Goal: Task Accomplishment & Management: Complete application form

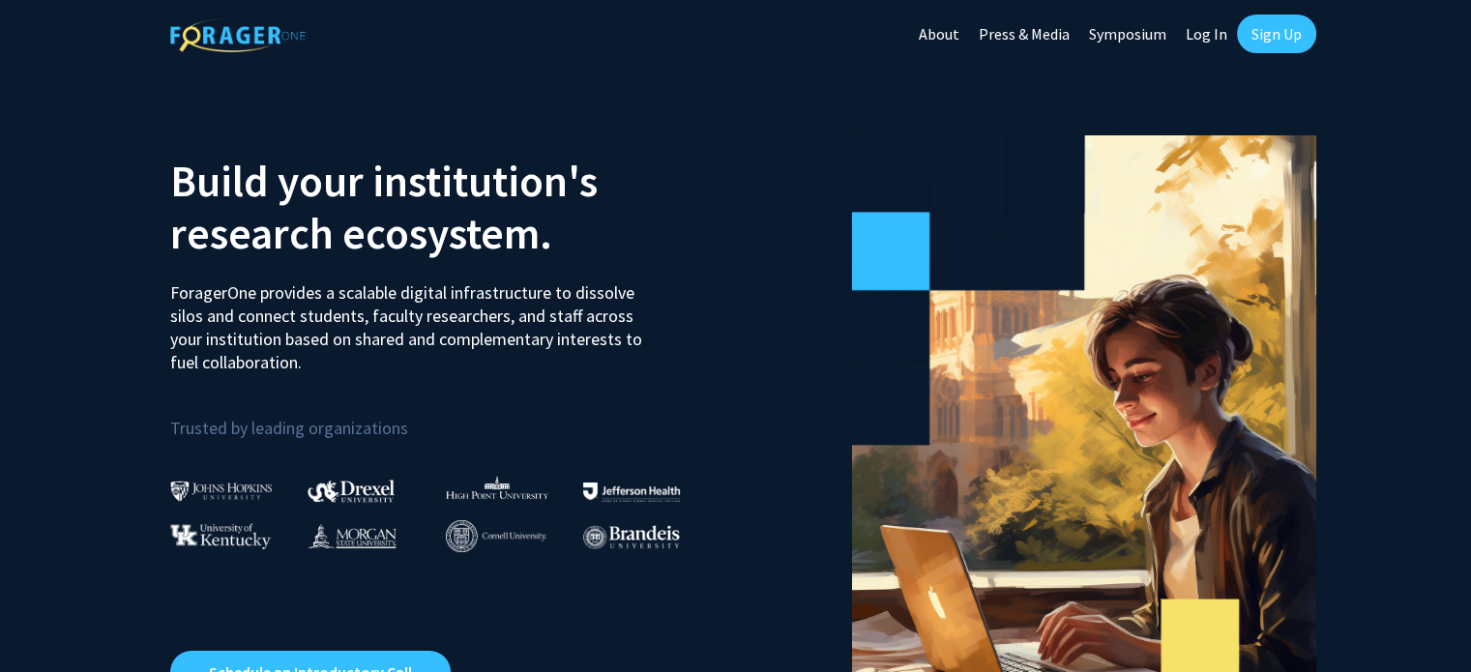
click at [1261, 31] on link "Sign Up" at bounding box center [1276, 34] width 79 height 39
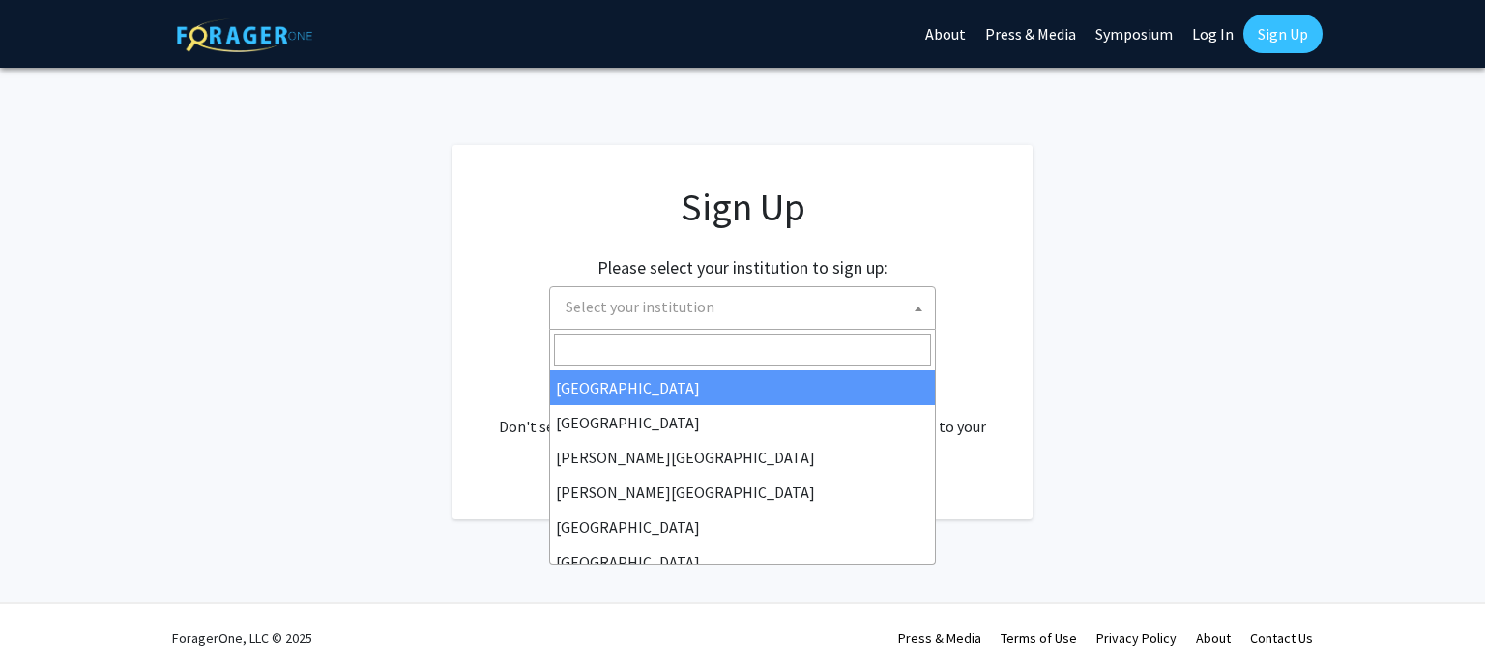
click at [611, 298] on span "Select your institution" at bounding box center [640, 306] width 149 height 19
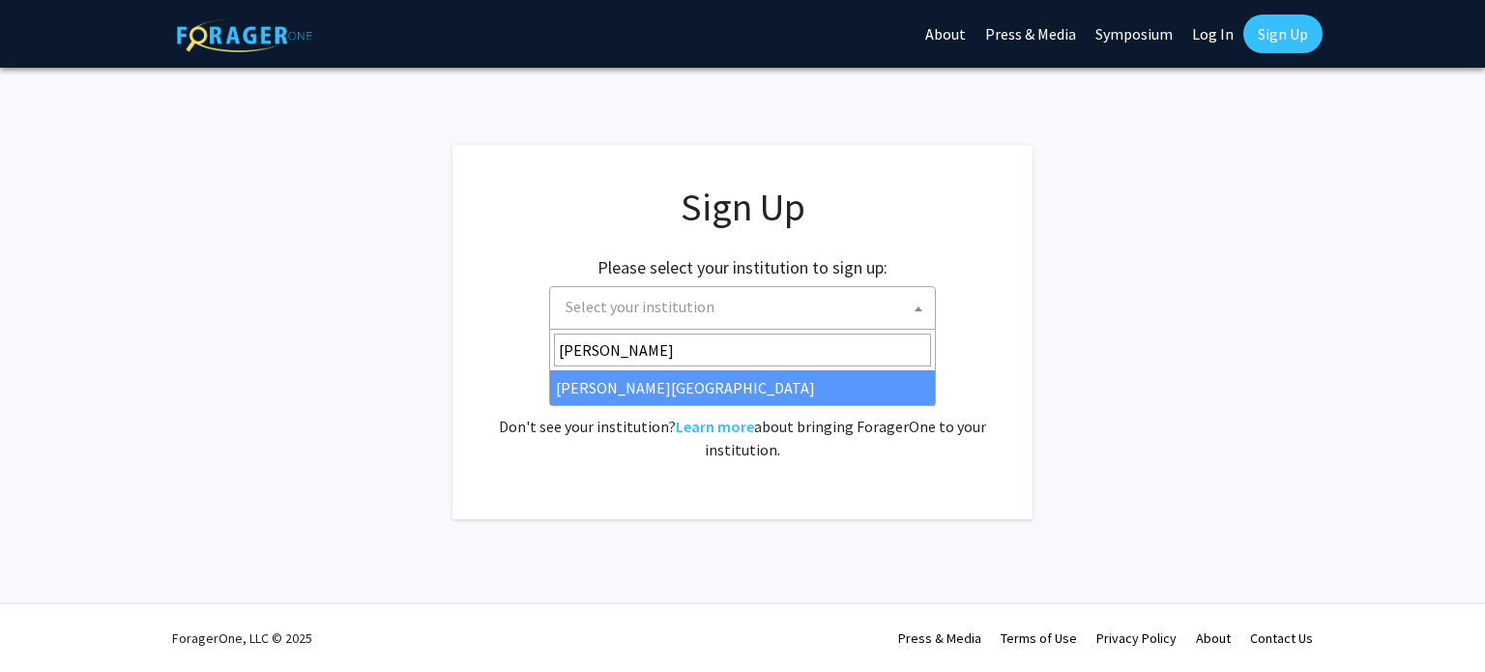
type input "[PERSON_NAME]"
select select "21"
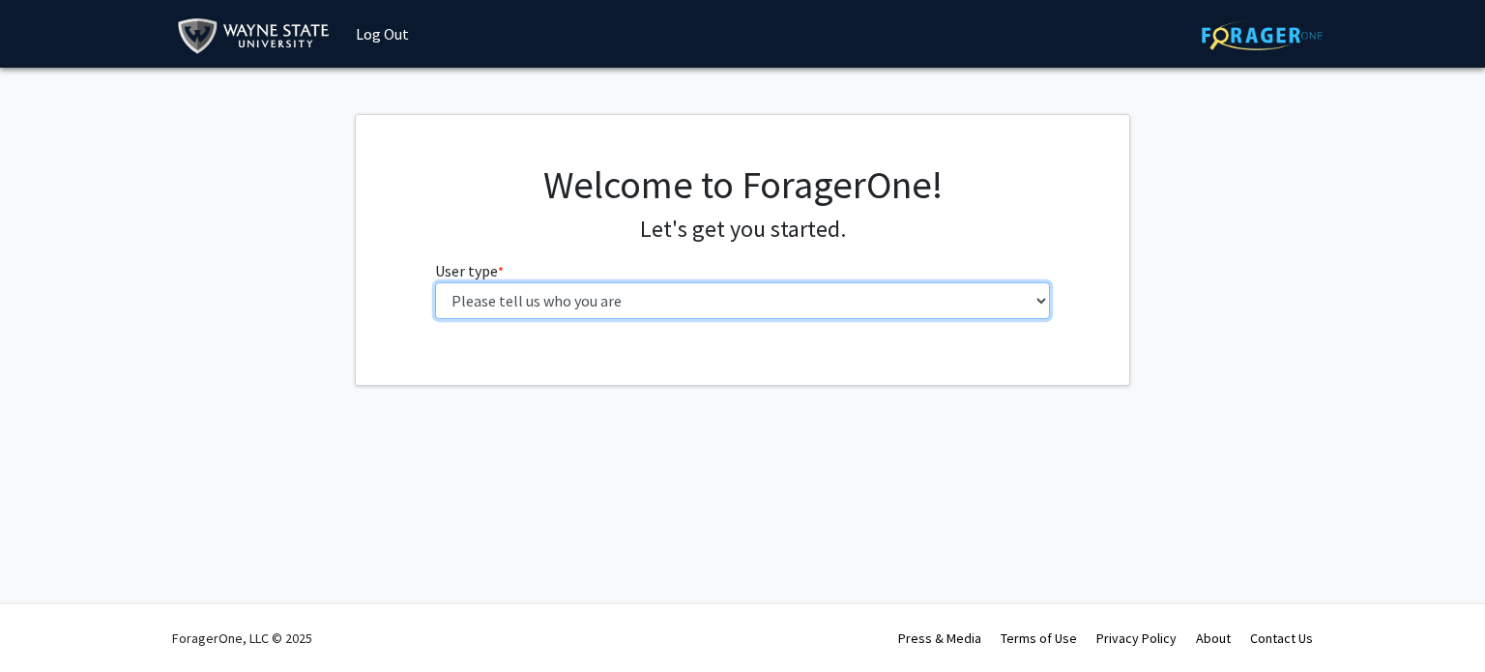
click at [1002, 301] on select "Please tell us who you are Undergraduate Student Master's Student Doctoral Cand…" at bounding box center [743, 300] width 616 height 37
select select "3: doc"
click at [435, 282] on select "Please tell us who you are Undergraduate Student Master's Student Doctoral Cand…" at bounding box center [743, 300] width 616 height 37
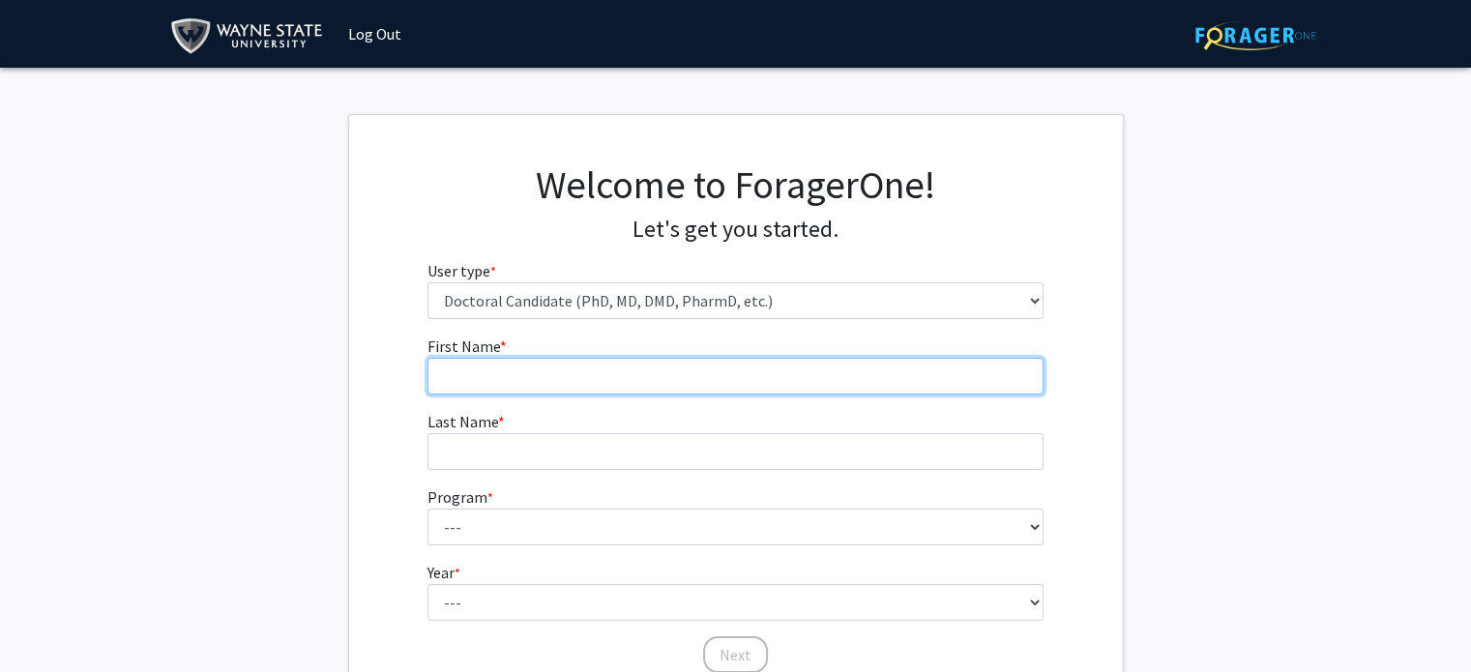
click at [495, 363] on input "First Name * required" at bounding box center [735, 376] width 616 height 37
type input "[PERSON_NAME]"
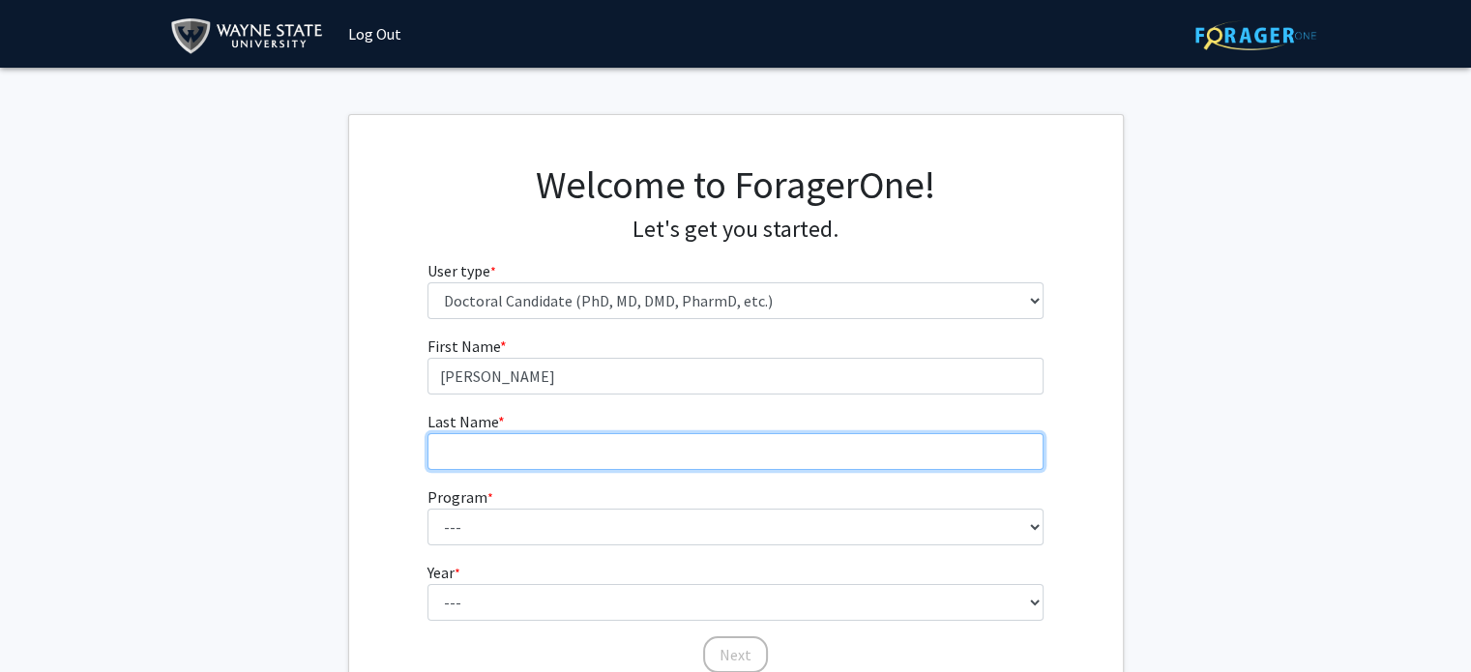
type input "[PERSON_NAME]"
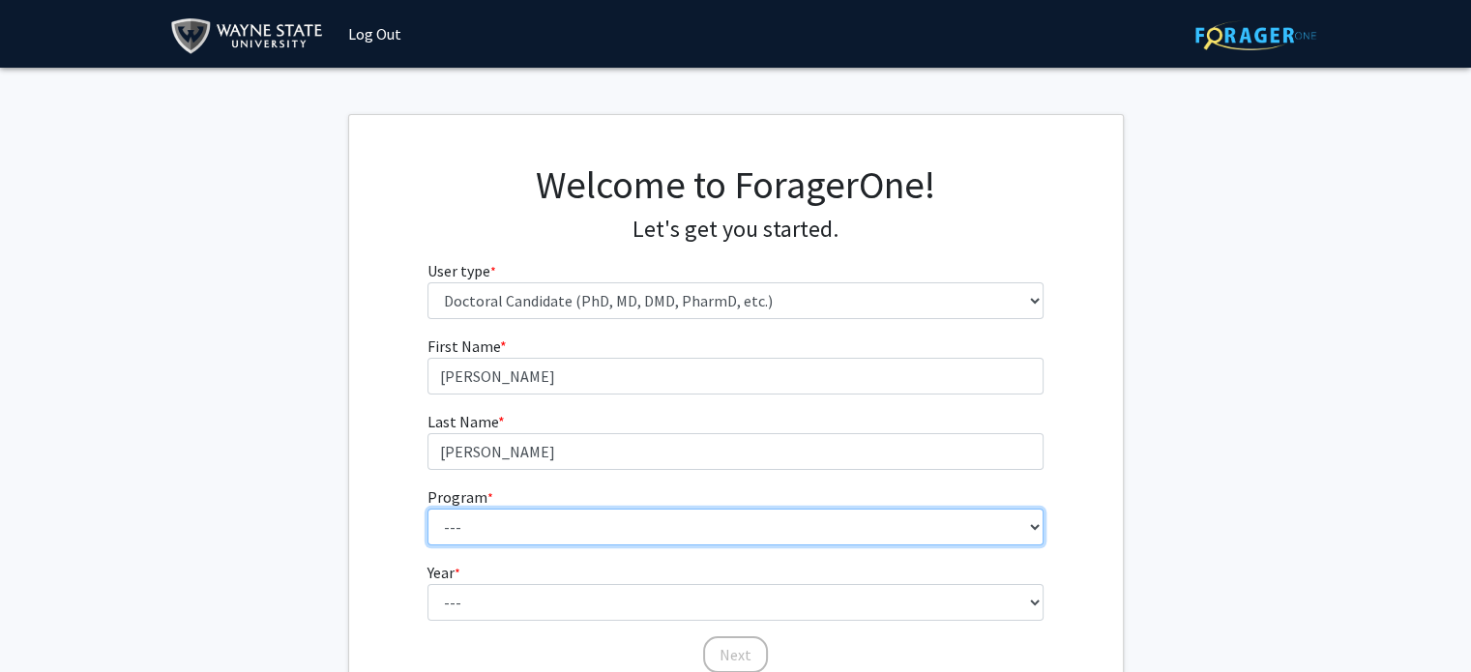
click at [493, 525] on select "--- Adult-Gerontology Acute Care Nurse Practitioner Adult-Gerontology Primary C…" at bounding box center [735, 527] width 616 height 37
select select "23: 705"
click at [427, 509] on select "--- Adult-Gerontology Acute Care Nurse Practitioner Adult-Gerontology Primary C…" at bounding box center [735, 527] width 616 height 37
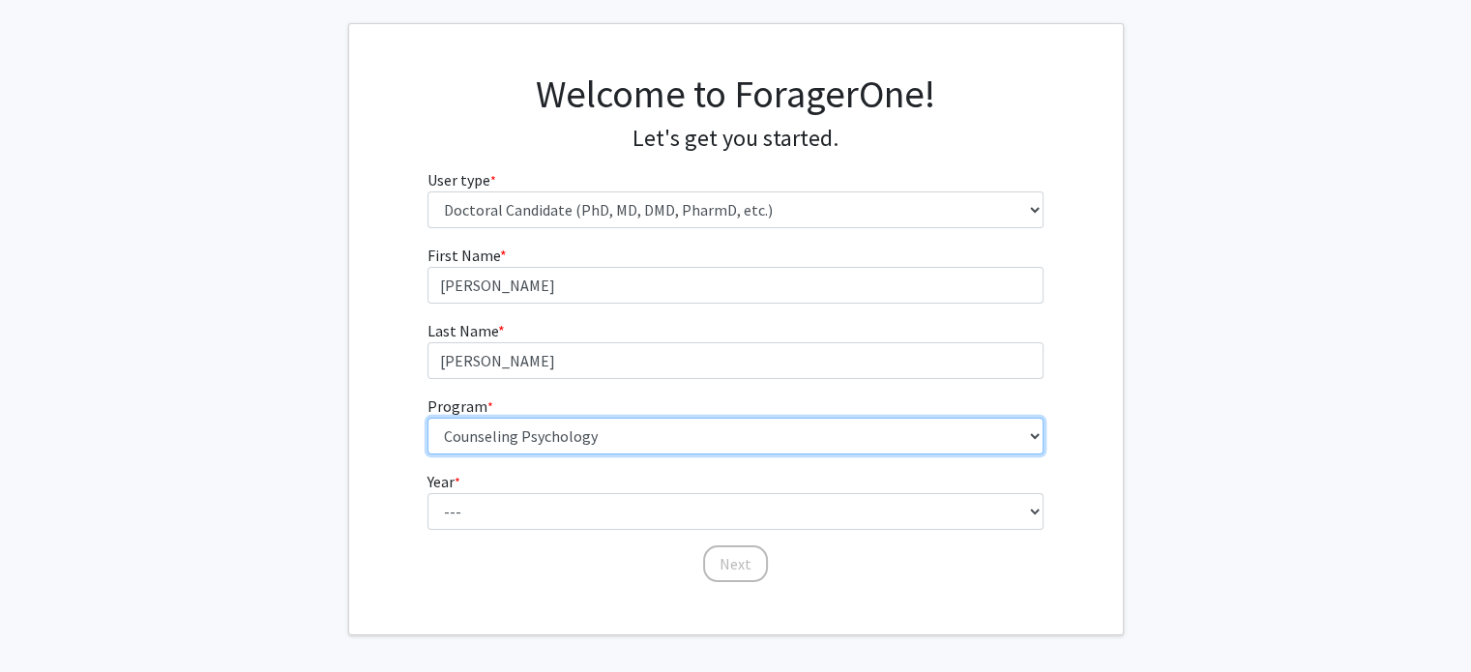
scroll to position [93, 0]
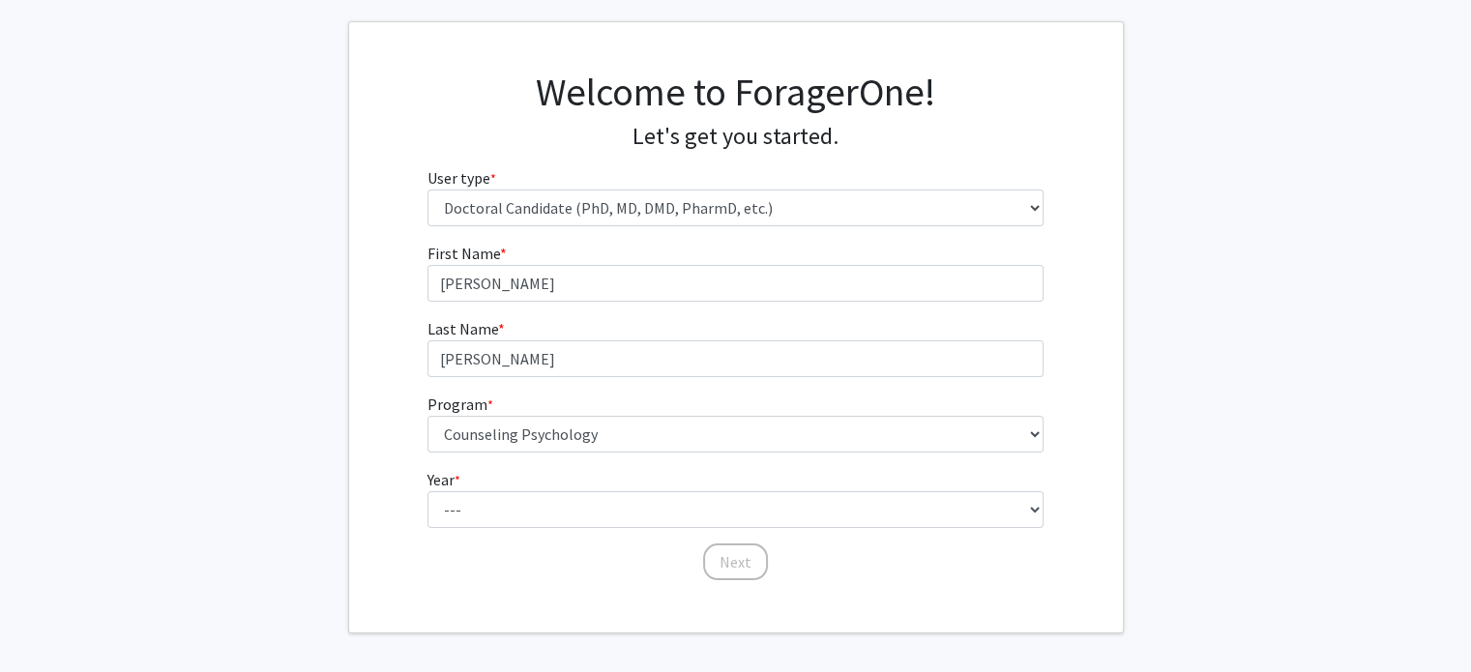
click at [390, 494] on div "First Name * required [PERSON_NAME] Last Name * required [PERSON_NAME] Program …" at bounding box center [736, 412] width 774 height 340
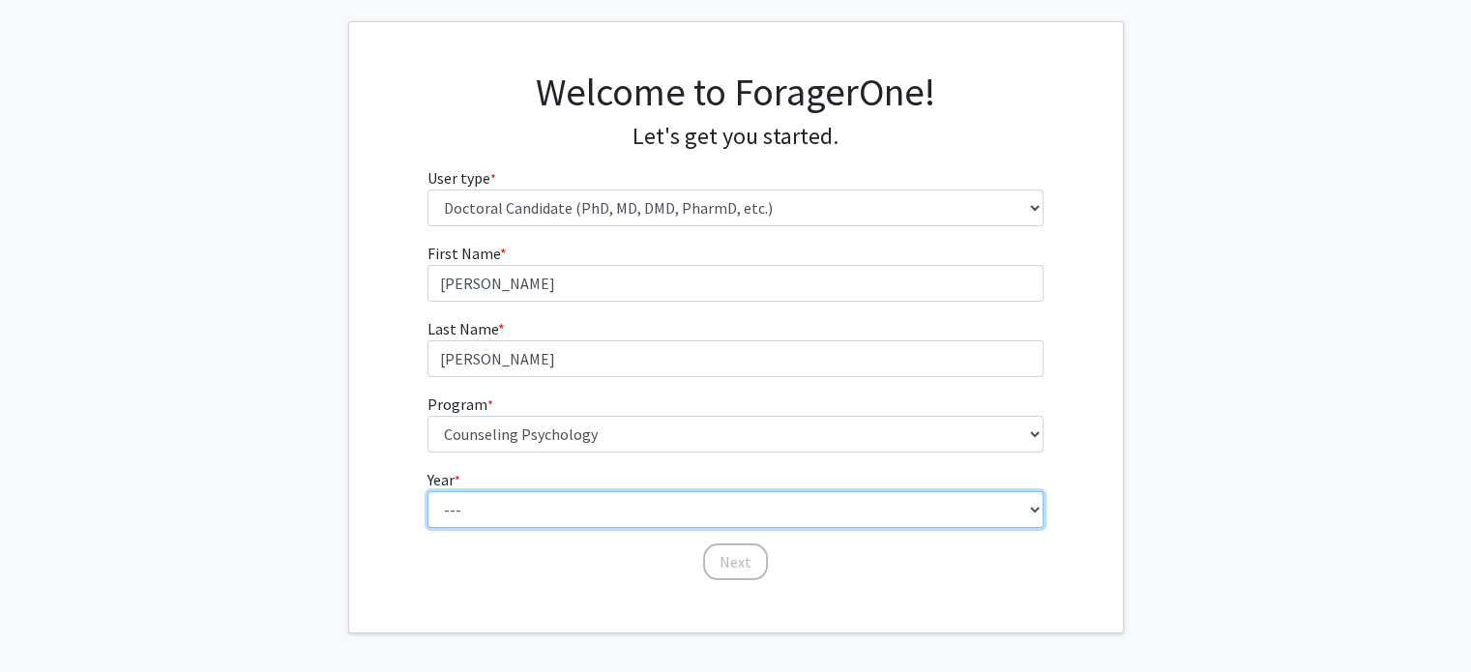
click at [454, 510] on select "--- First Year Second Year Third Year Fourth Year Fifth Year Sixth Year Seventh…" at bounding box center [735, 509] width 616 height 37
select select "2: second_year"
click at [427, 491] on select "--- First Year Second Year Third Year Fourth Year Fifth Year Sixth Year Seventh…" at bounding box center [735, 509] width 616 height 37
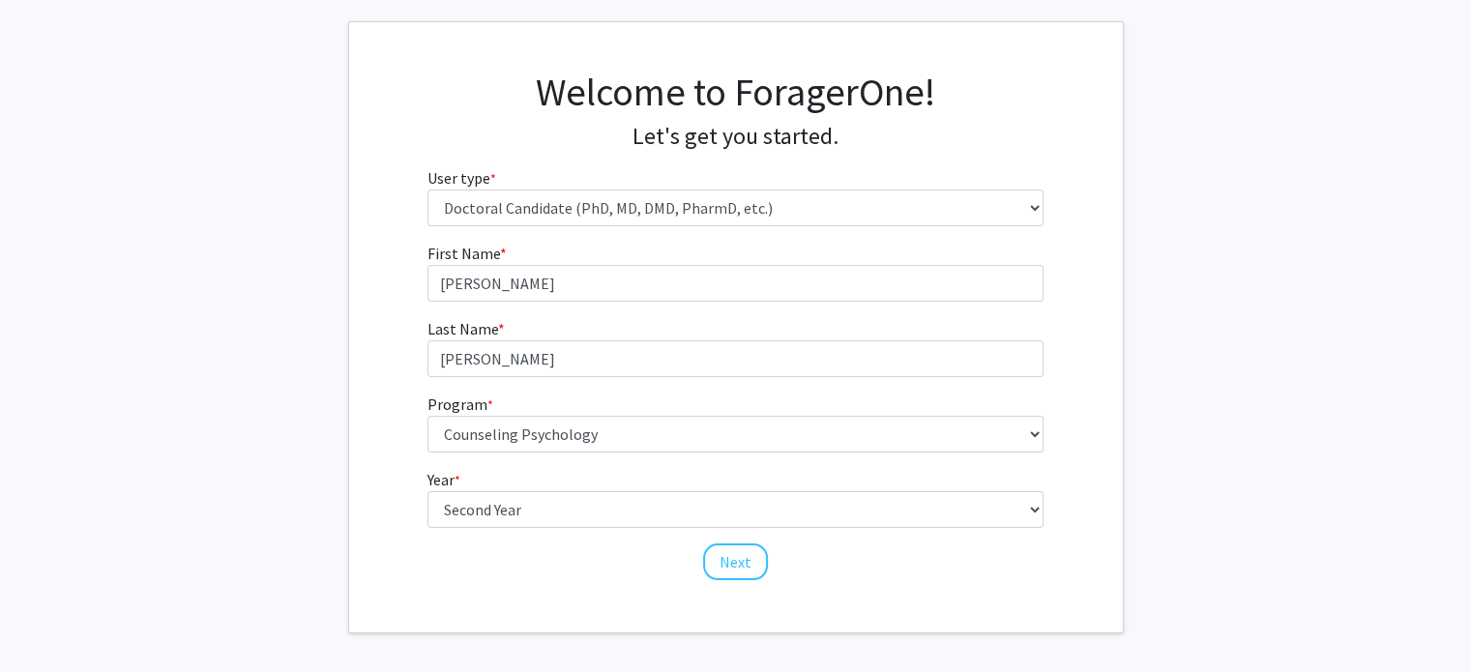
click at [405, 331] on div "First Name * required Eric Last Name * required Agyemang-Dua Program * required…" at bounding box center [736, 412] width 774 height 340
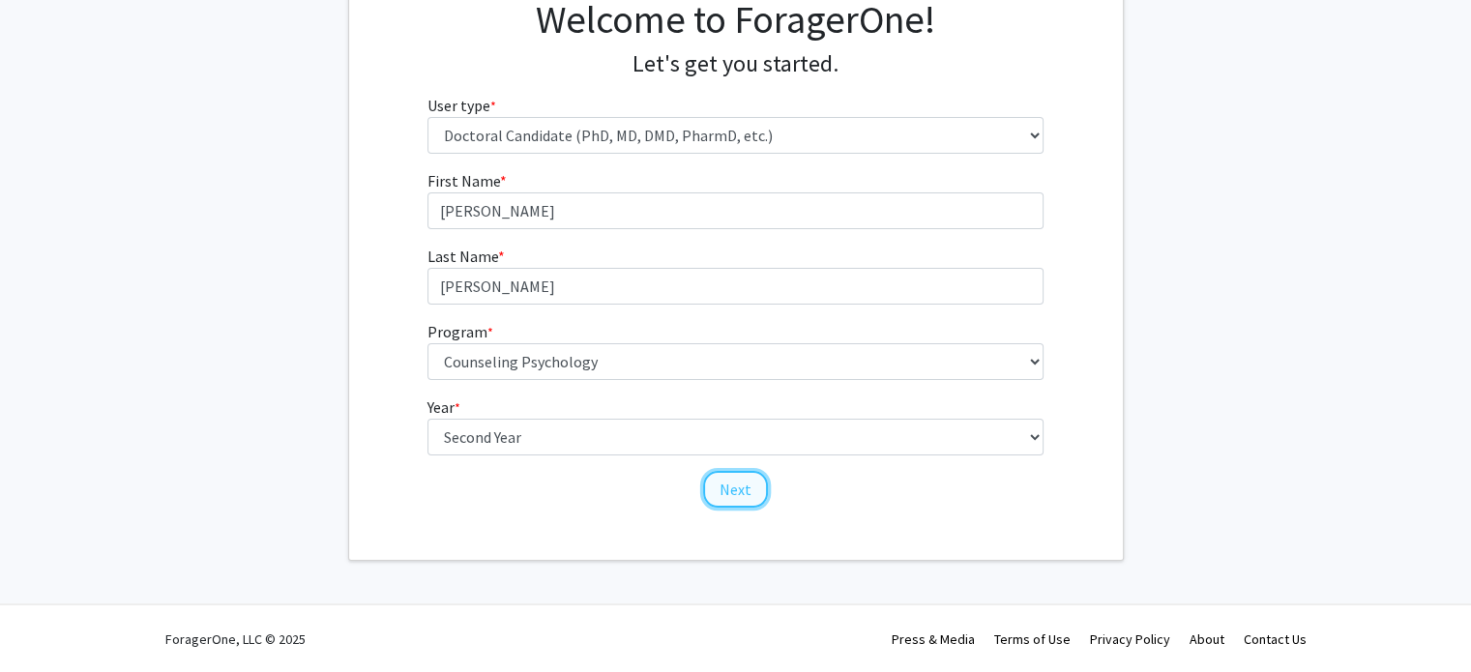
click at [724, 490] on button "Next" at bounding box center [735, 489] width 65 height 37
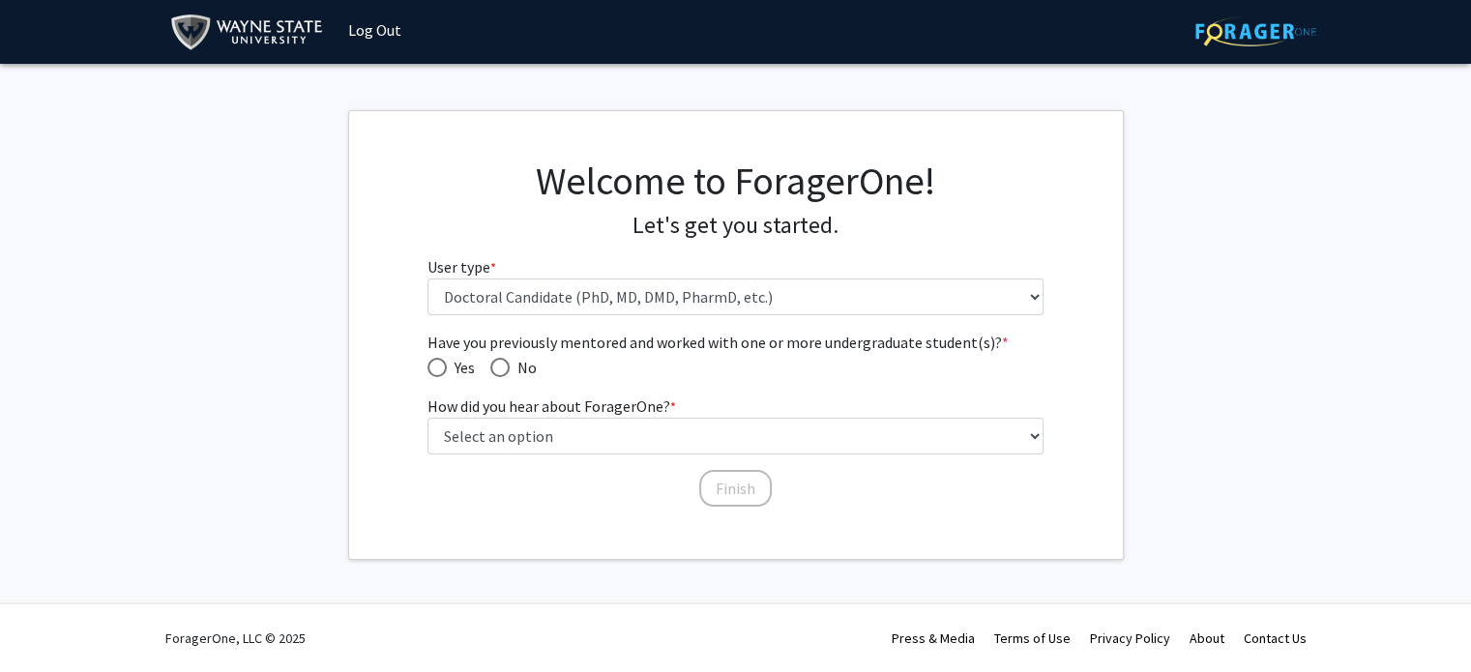
scroll to position [2, 0]
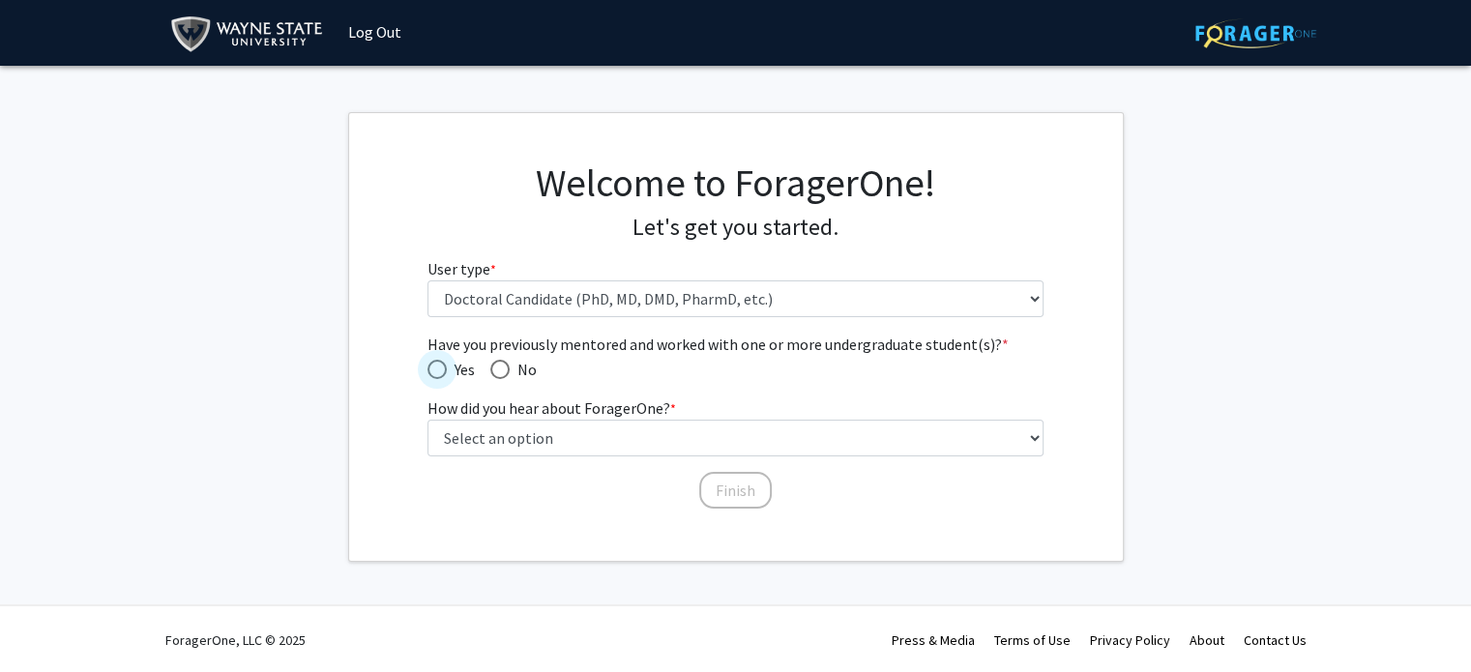
click at [442, 367] on span "Have you previously mentored and worked with one or more undergraduate student(…" at bounding box center [436, 369] width 19 height 19
click at [442, 367] on input "Yes" at bounding box center [436, 369] width 19 height 19
radio input "true"
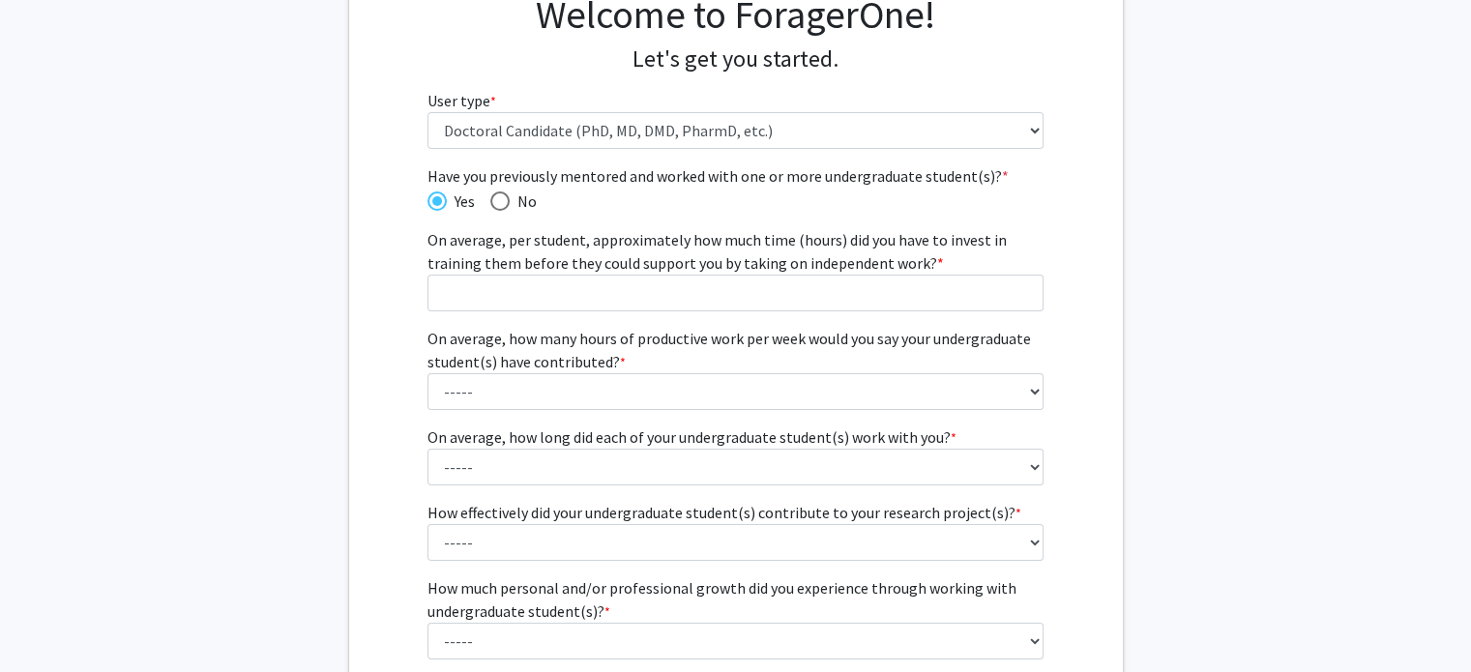
scroll to position [171, 0]
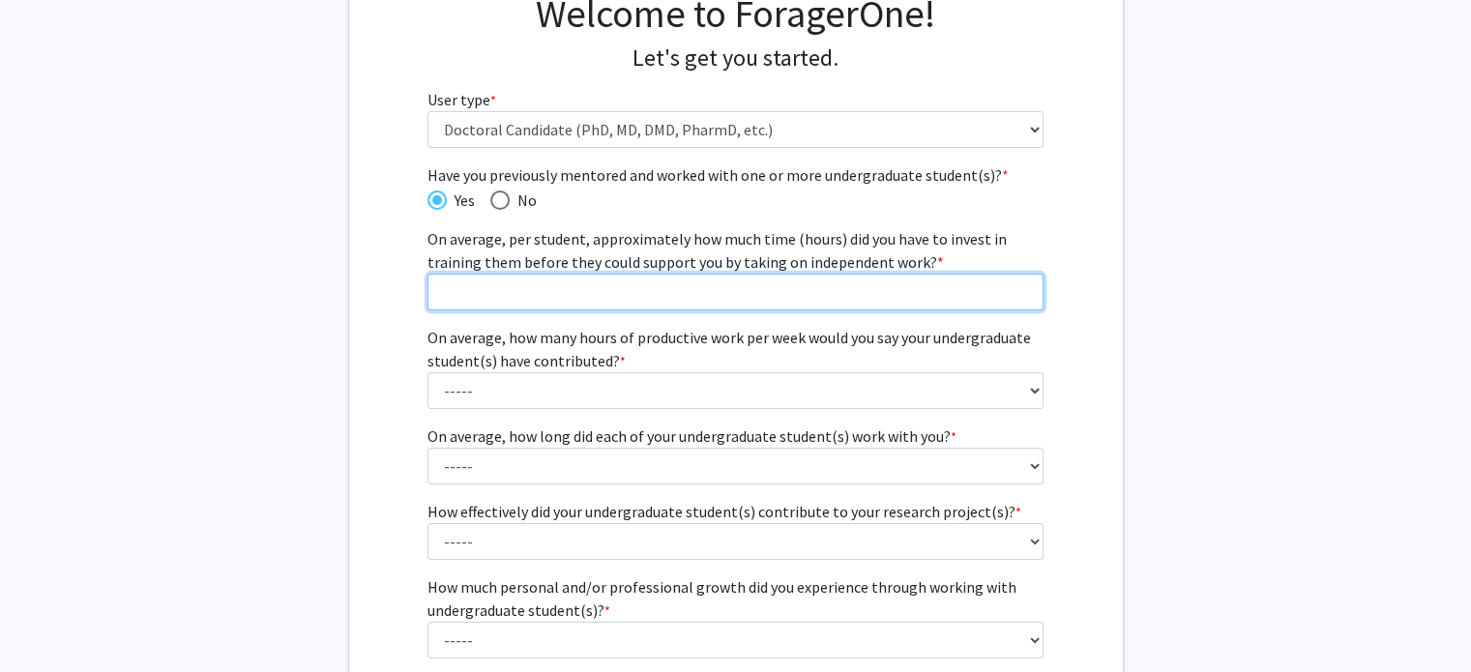
click at [867, 284] on input "On average, per student, approximately how much time (hours) did you have to in…" at bounding box center [735, 292] width 616 height 37
click at [1017, 298] on input "0" at bounding box center [735, 292] width 616 height 37
click at [1020, 283] on input "1" at bounding box center [735, 292] width 616 height 37
click at [1020, 283] on input "2" at bounding box center [735, 292] width 616 height 37
click at [1020, 283] on input "3" at bounding box center [735, 292] width 616 height 37
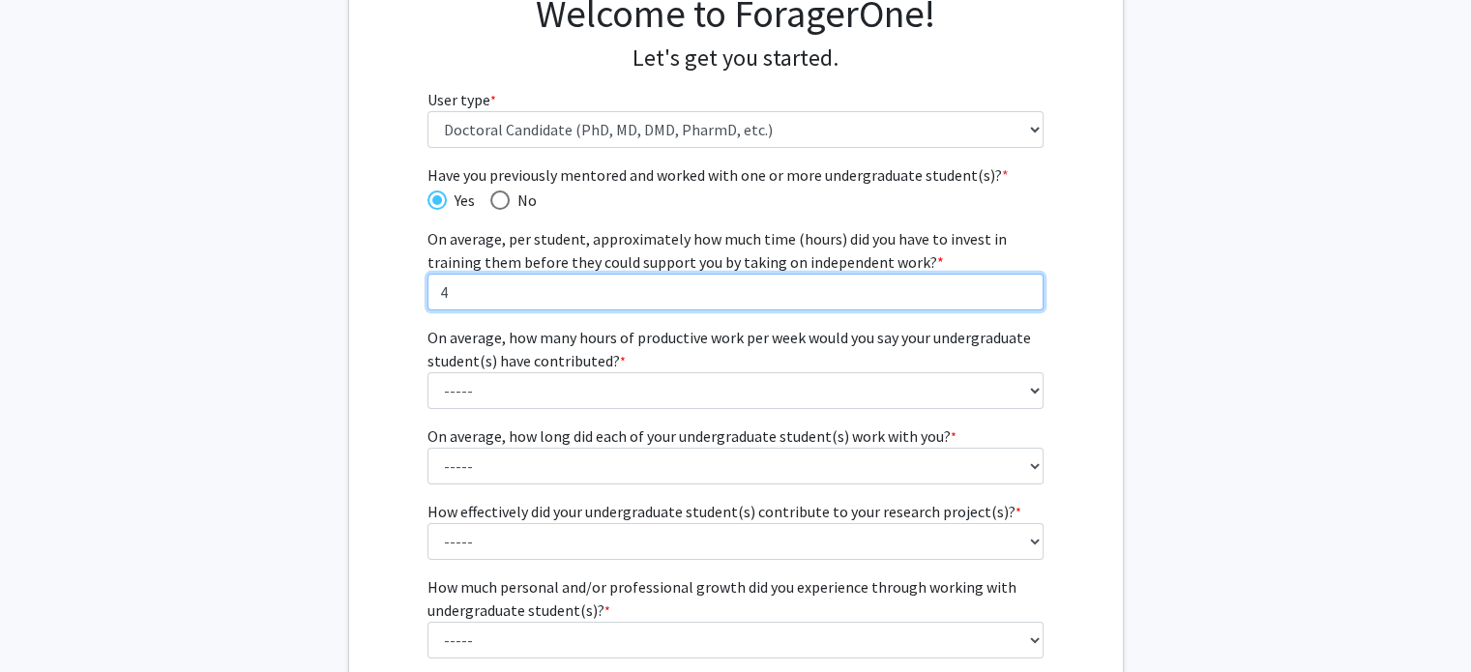
click at [1020, 283] on input "4" at bounding box center [735, 292] width 616 height 37
click at [1022, 300] on input "3" at bounding box center [735, 292] width 616 height 37
click at [1022, 285] on input "4" at bounding box center [735, 292] width 616 height 37
click at [1022, 285] on input "5" at bounding box center [735, 292] width 616 height 37
click at [1022, 285] on input "6" at bounding box center [735, 292] width 616 height 37
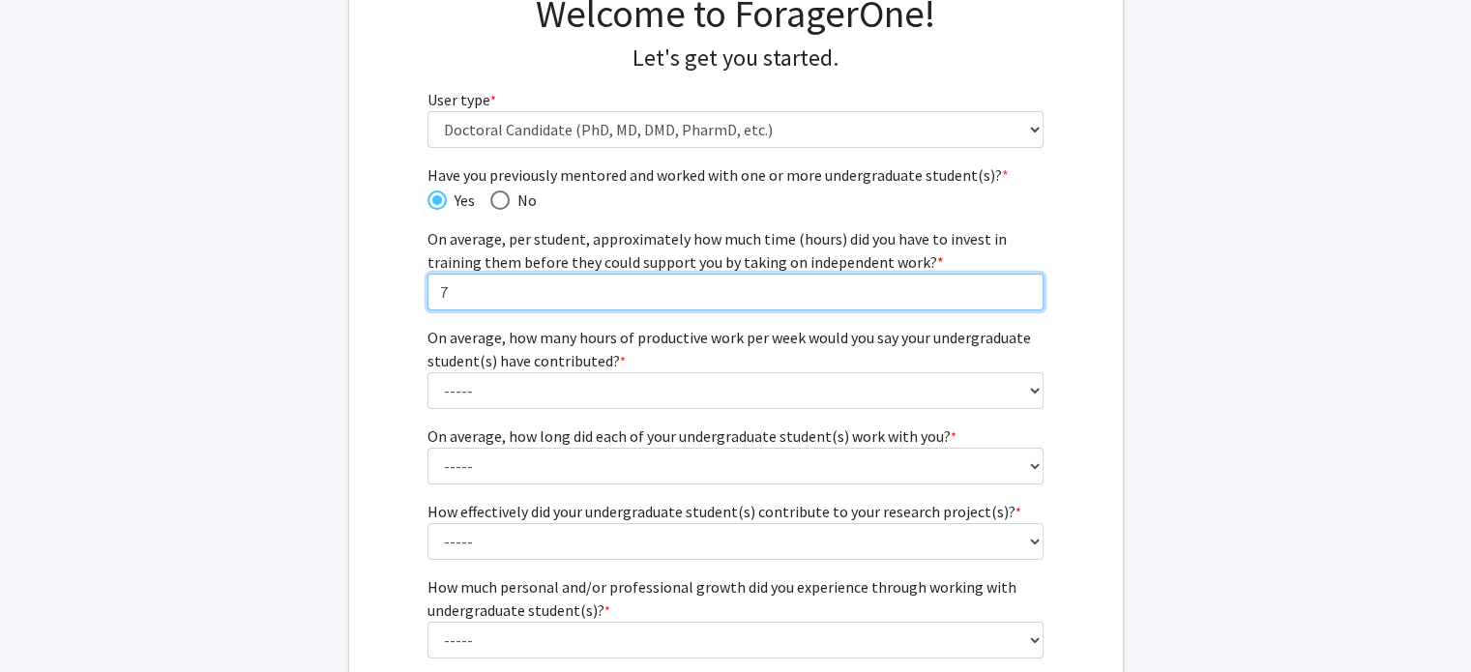
click at [1022, 285] on input "7" at bounding box center [735, 292] width 616 height 37
type input "8"
click at [1022, 285] on input "8" at bounding box center [735, 292] width 616 height 37
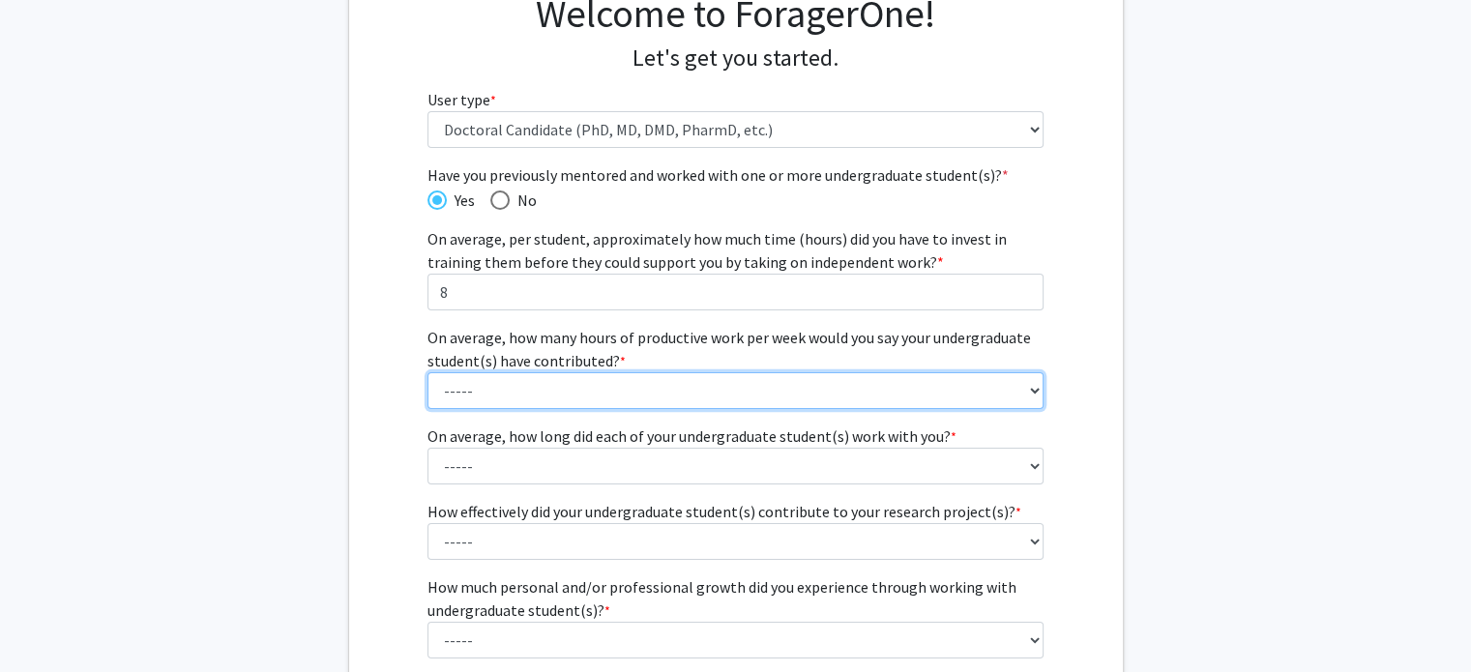
click at [987, 396] on select "----- 1 - 5 hours 6 - 10 hours 11 - 15 hours 16 - 20 hours 21 - 30 hours 31 - 4…" at bounding box center [735, 390] width 616 height 37
select select "1: 1 - 5 hours"
click at [427, 372] on select "----- 1 - 5 hours 6 - 10 hours 11 - 15 hours 16 - 20 hours 21 - 30 hours 31 - 4…" at bounding box center [735, 390] width 616 height 37
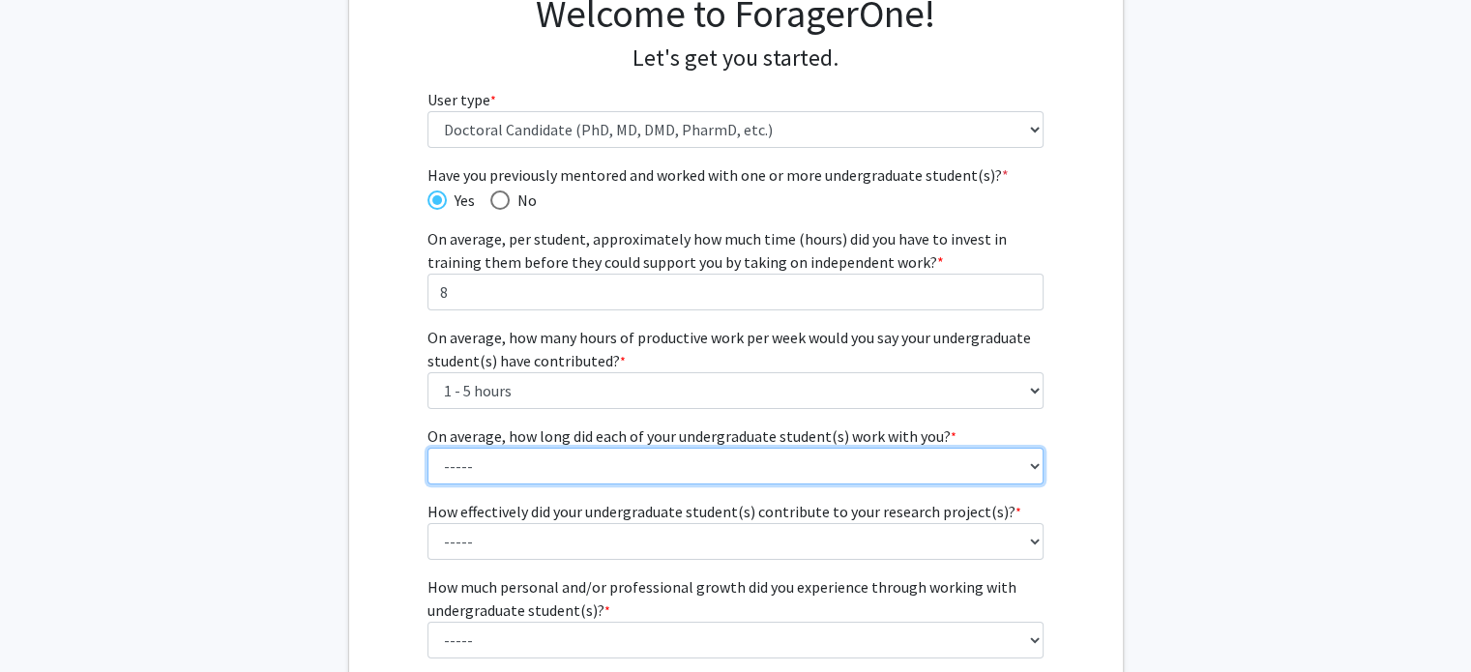
click at [969, 470] on select "----- 1 - 3 months 3 - 6 months 6 months - 1 year 1 - 2 years 2 - 3 years 3 - 4…" at bounding box center [735, 466] width 616 height 37
click at [427, 448] on select "----- 1 - 3 months 3 - 6 months 6 months - 1 year 1 - 2 years 2 - 3 years 3 - 4…" at bounding box center [735, 466] width 616 height 37
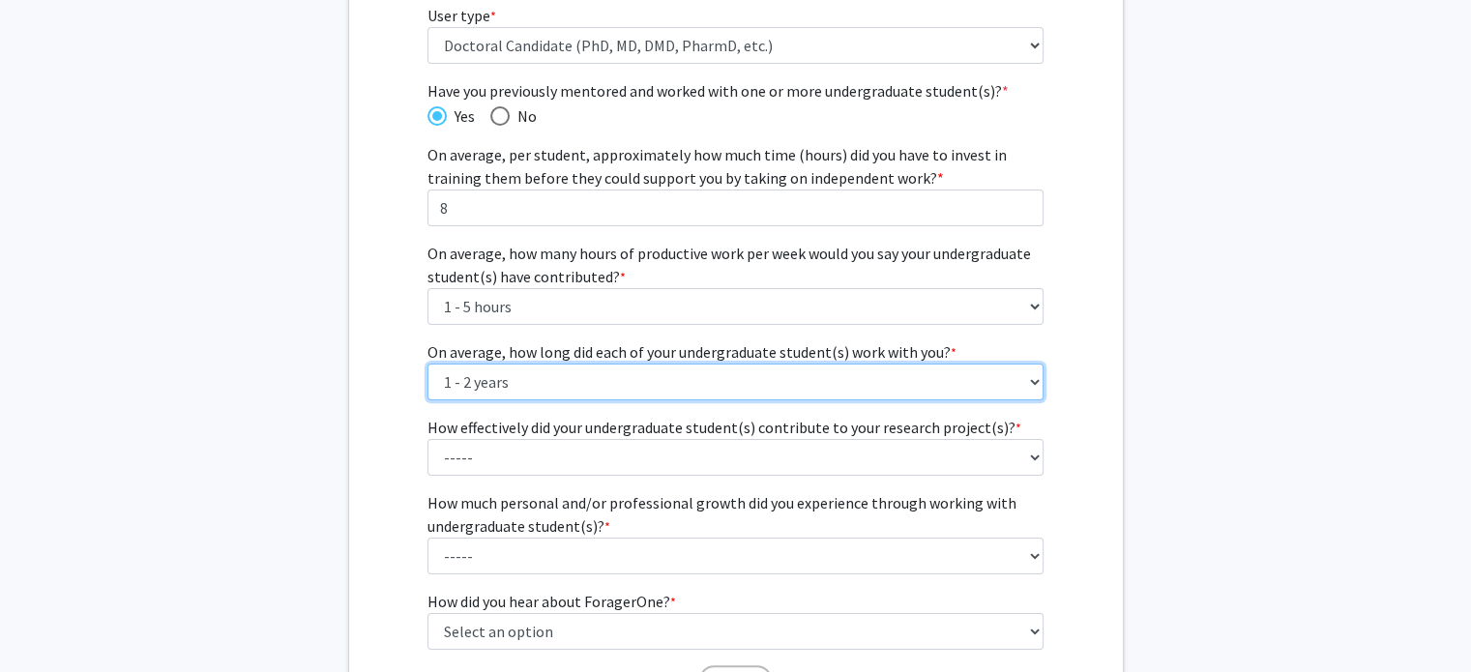
scroll to position [258, 0]
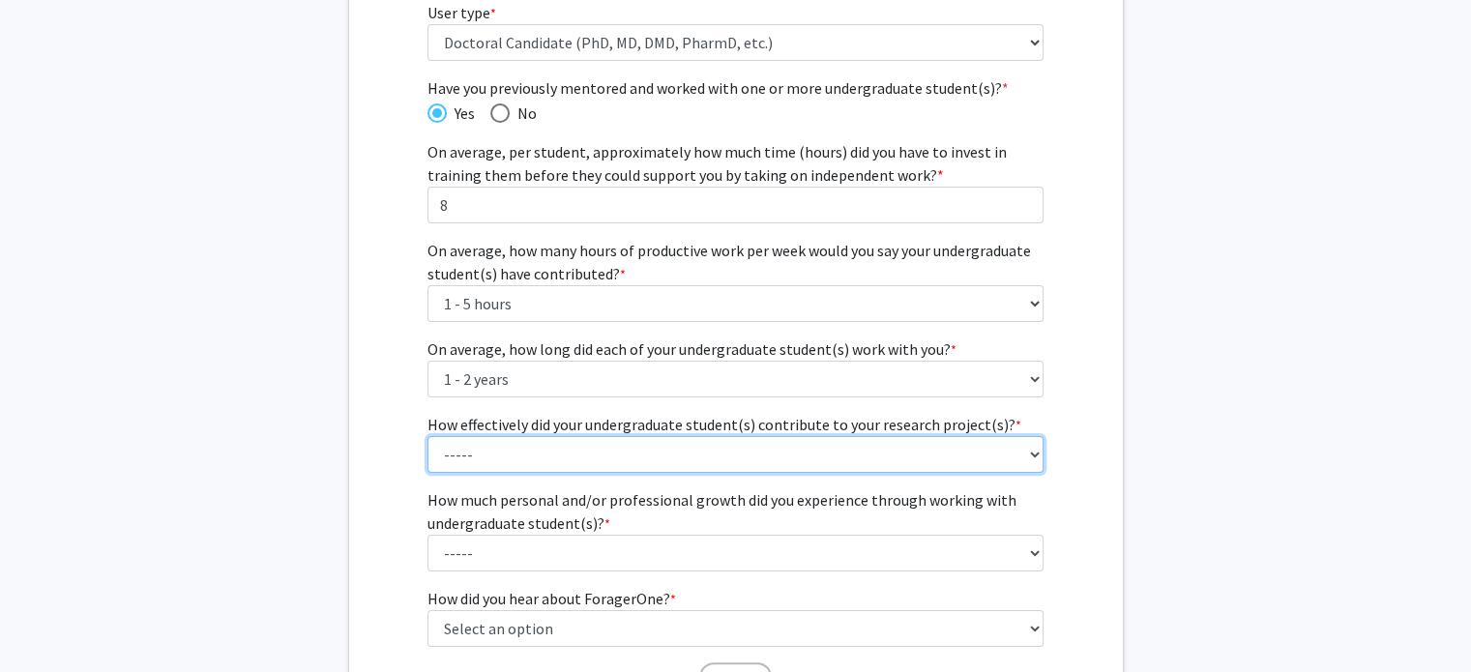
click at [787, 450] on select "----- 1 (Minimally) 2 3 (Moderately) 4 5 (Significantly)" at bounding box center [735, 454] width 616 height 37
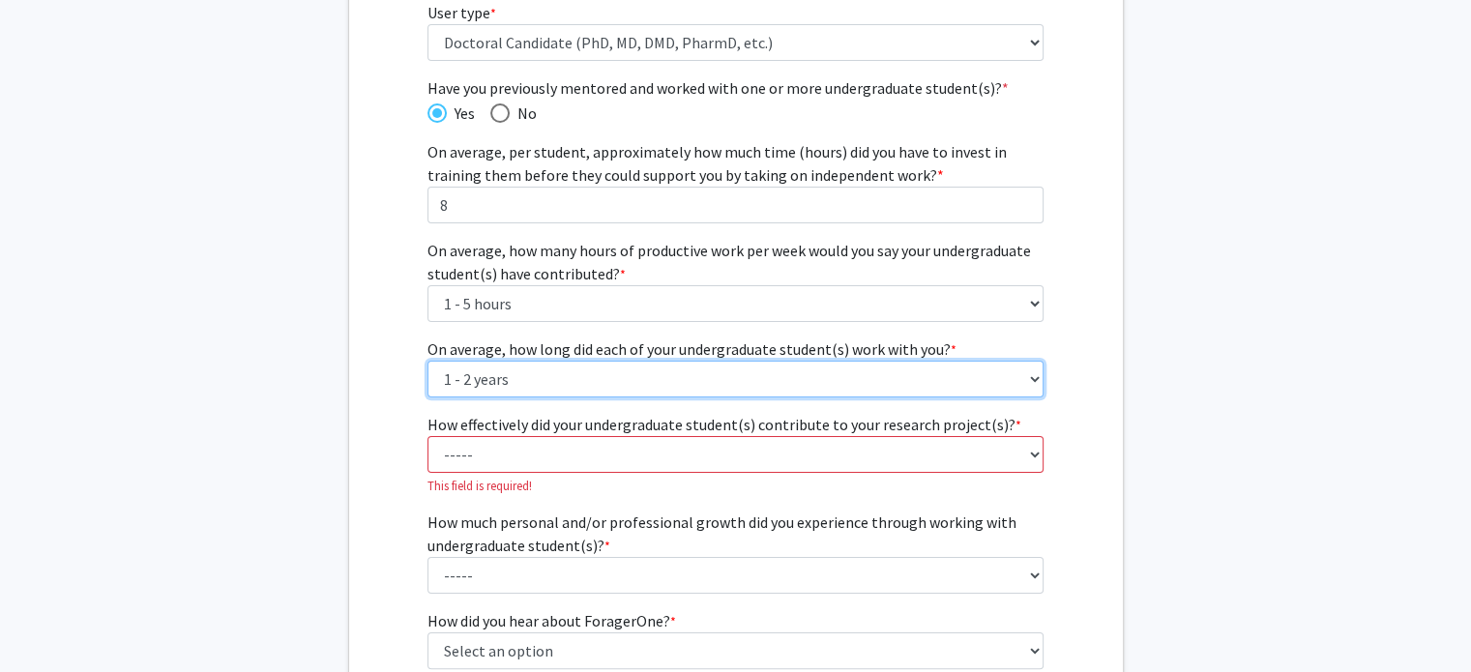
click at [722, 374] on select "----- 1 - 3 months 3 - 6 months 6 months - 1 year 1 - 2 years 2 - 3 years 3 - 4…" at bounding box center [735, 379] width 616 height 37
select select "3: 6 months - 1 year"
click at [427, 361] on select "----- 1 - 3 months 3 - 6 months 6 months - 1 year 1 - 2 years 2 - 3 years 3 - 4…" at bounding box center [735, 379] width 616 height 37
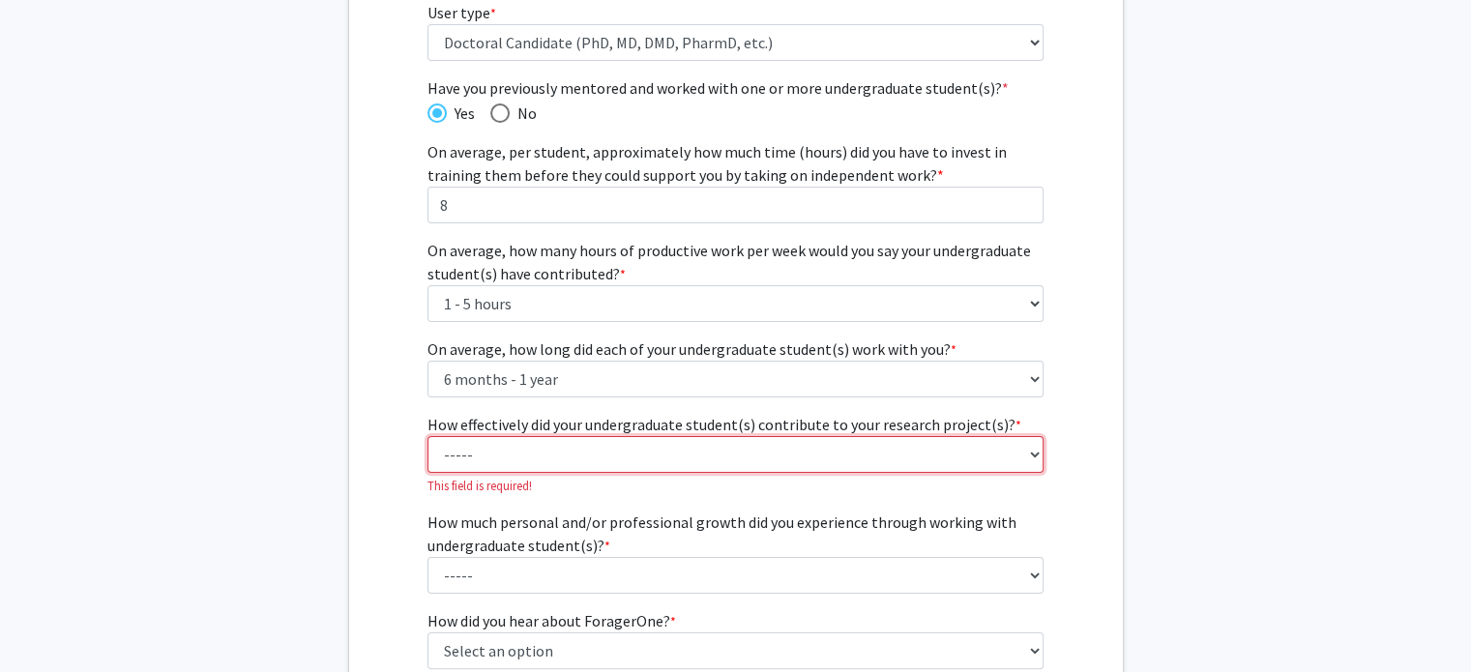
click at [652, 440] on select "----- 1 (Minimally) 2 3 (Moderately) 4 5 (Significantly)" at bounding box center [735, 454] width 616 height 37
click at [427, 436] on select "----- 1 (Minimally) 2 3 (Moderately) 4 5 (Significantly)" at bounding box center [735, 454] width 616 height 37
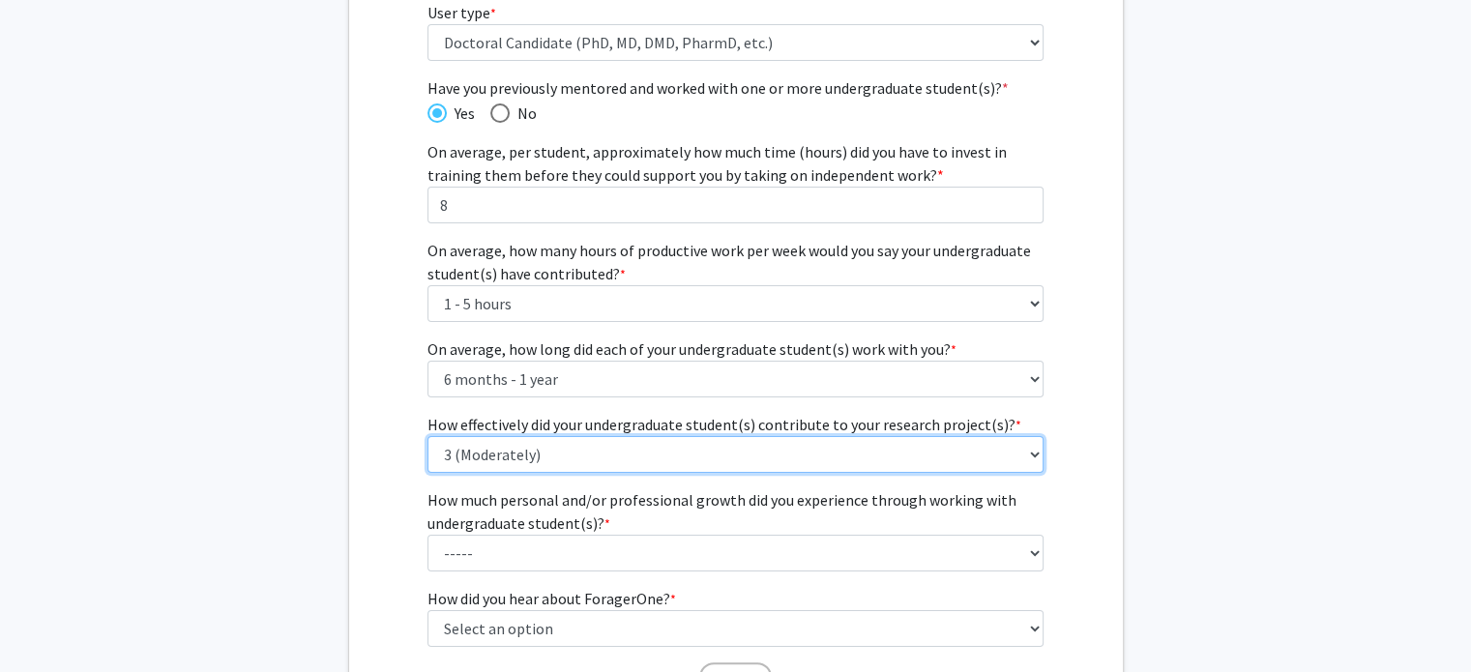
scroll to position [449, 0]
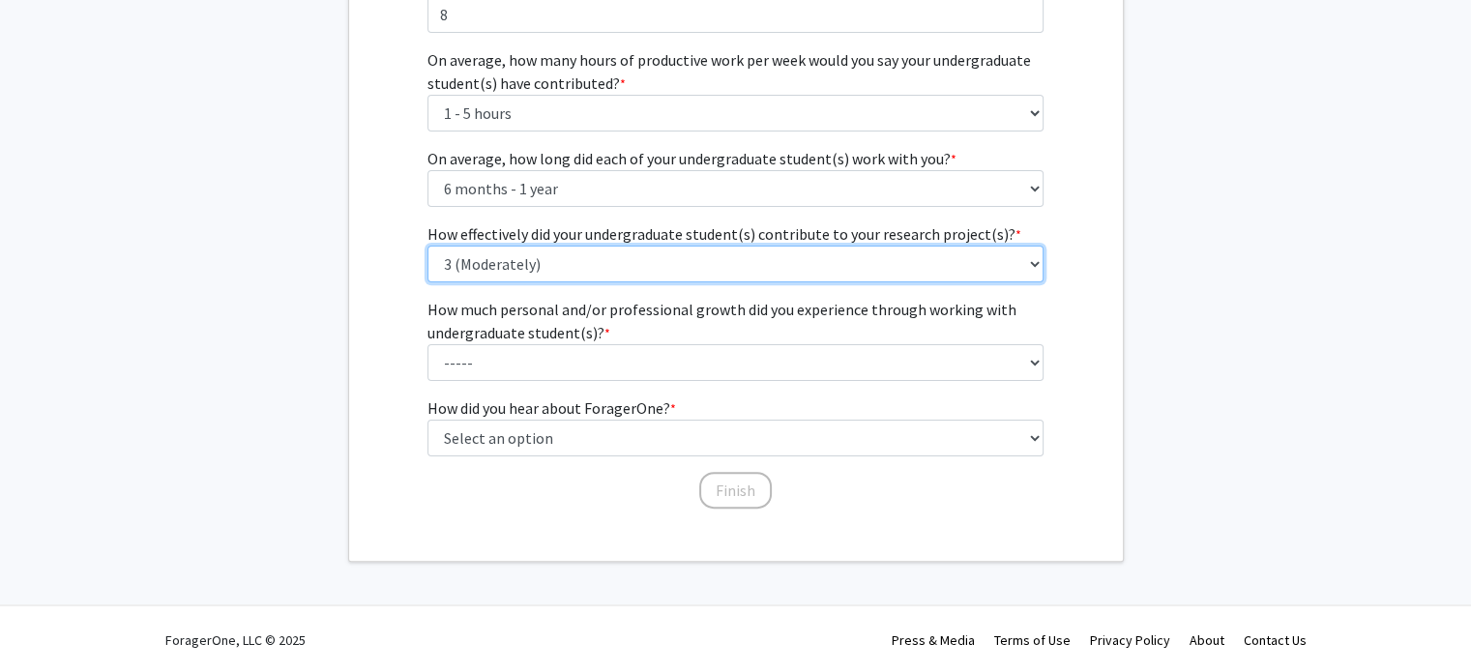
click at [520, 247] on select "----- 1 (Minimally) 2 3 (Moderately) 4 5 (Significantly)" at bounding box center [735, 264] width 616 height 37
select select "4: 4"
click at [427, 246] on select "----- 1 (Minimally) 2 3 (Moderately) 4 5 (Significantly)" at bounding box center [735, 264] width 616 height 37
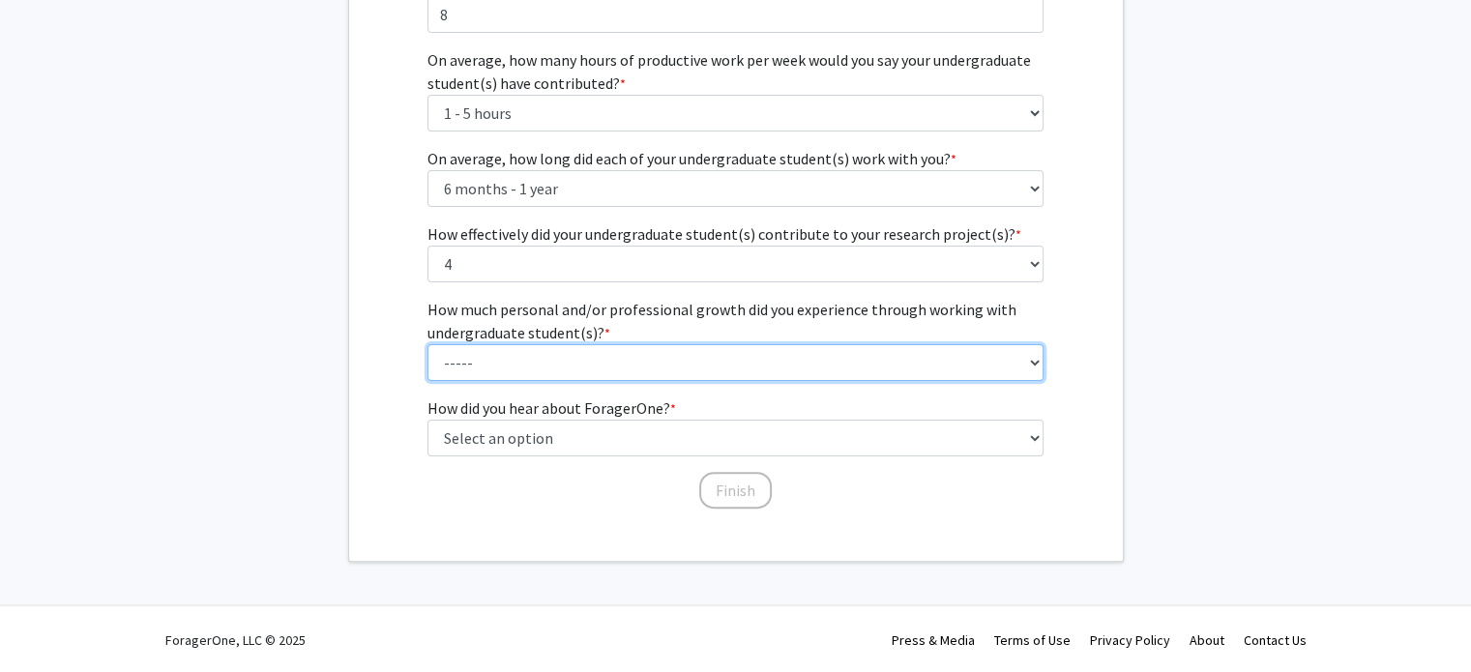
click at [491, 352] on select "----- 1 (Minimal) 2 3 (Moderate) 4 5 (Significant)" at bounding box center [735, 362] width 616 height 37
select select "3: 3"
click at [427, 344] on select "----- 1 (Minimal) 2 3 (Moderate) 4 5 (Significant)" at bounding box center [735, 362] width 616 height 37
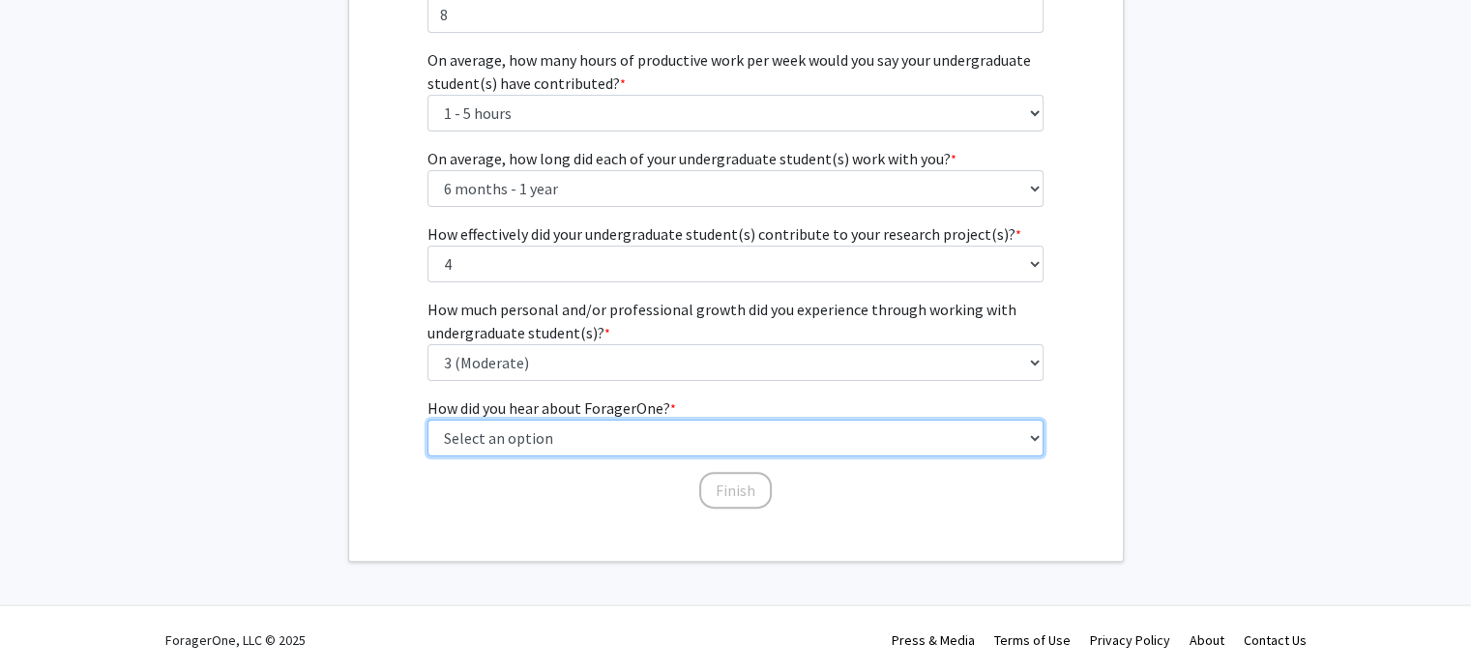
click at [503, 440] on select "Select an option Peer/student recommendation Faculty/staff recommendation Unive…" at bounding box center [735, 438] width 616 height 37
select select "2: faculty_recommendation"
click at [427, 420] on select "Select an option Peer/student recommendation Faculty/staff recommendation Unive…" at bounding box center [735, 438] width 616 height 37
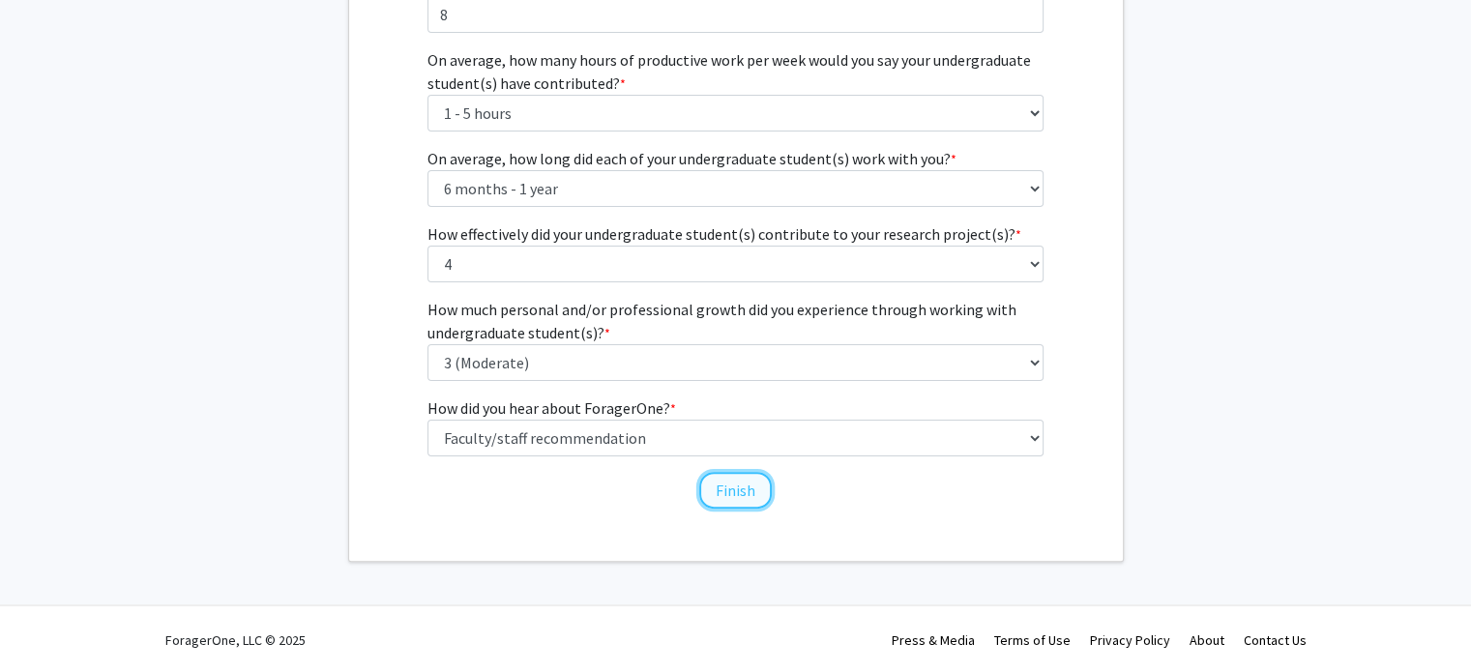
click at [712, 483] on button "Finish" at bounding box center [735, 490] width 73 height 37
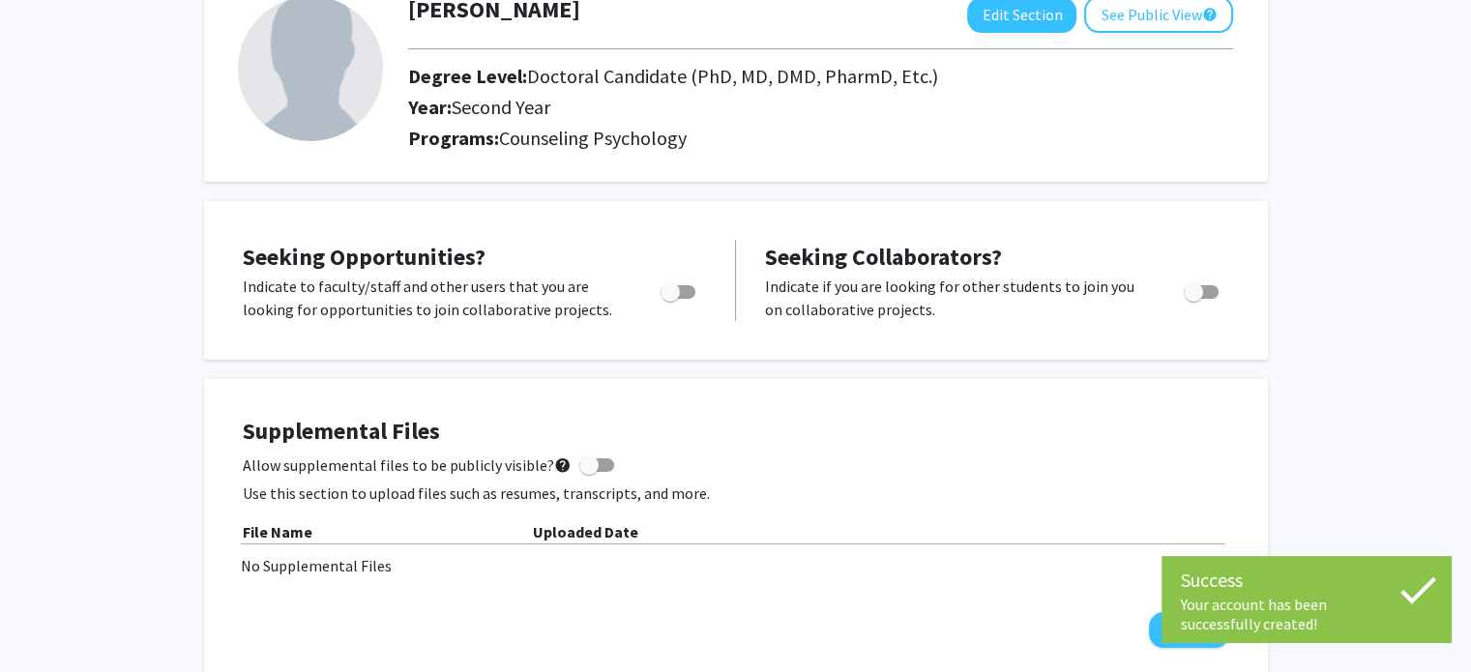
scroll to position [162, 0]
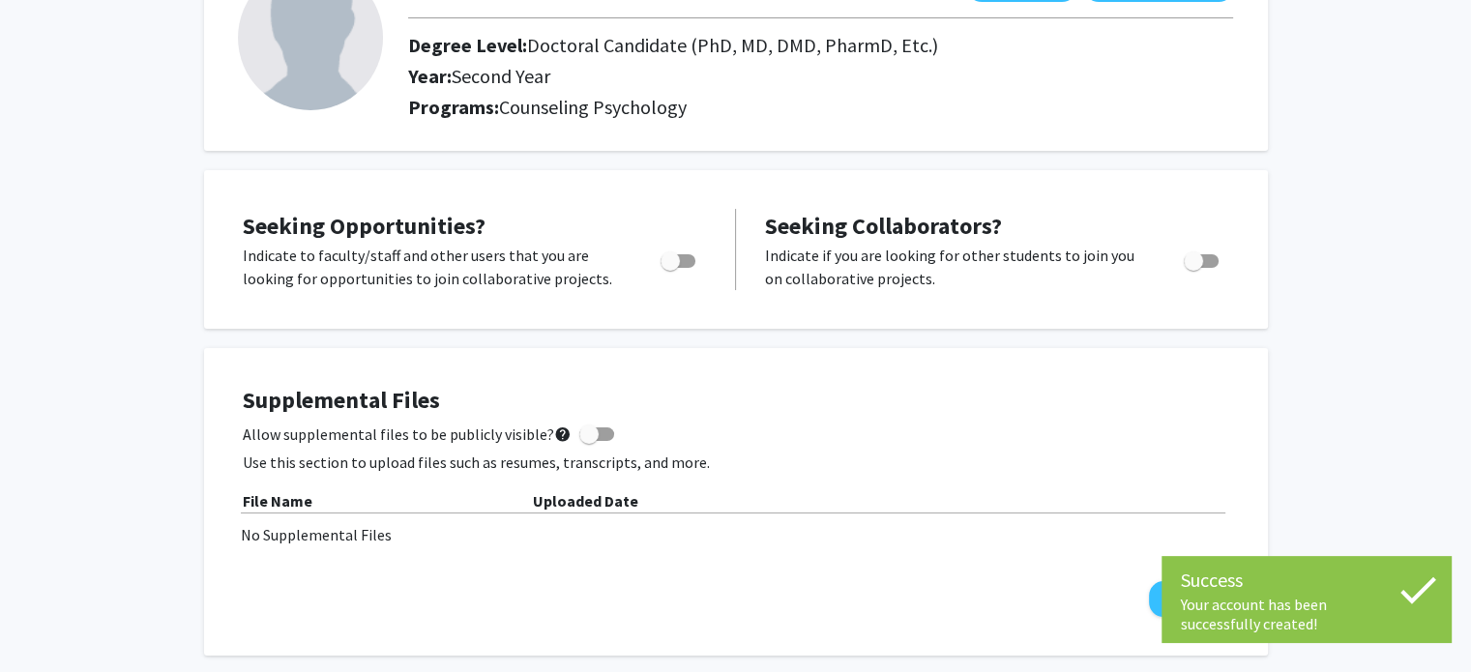
click at [689, 260] on span "Toggle" at bounding box center [677, 261] width 35 height 14
click at [670, 268] on input "Are you actively seeking opportunities?" at bounding box center [669, 268] width 1 height 1
checkbox input "true"
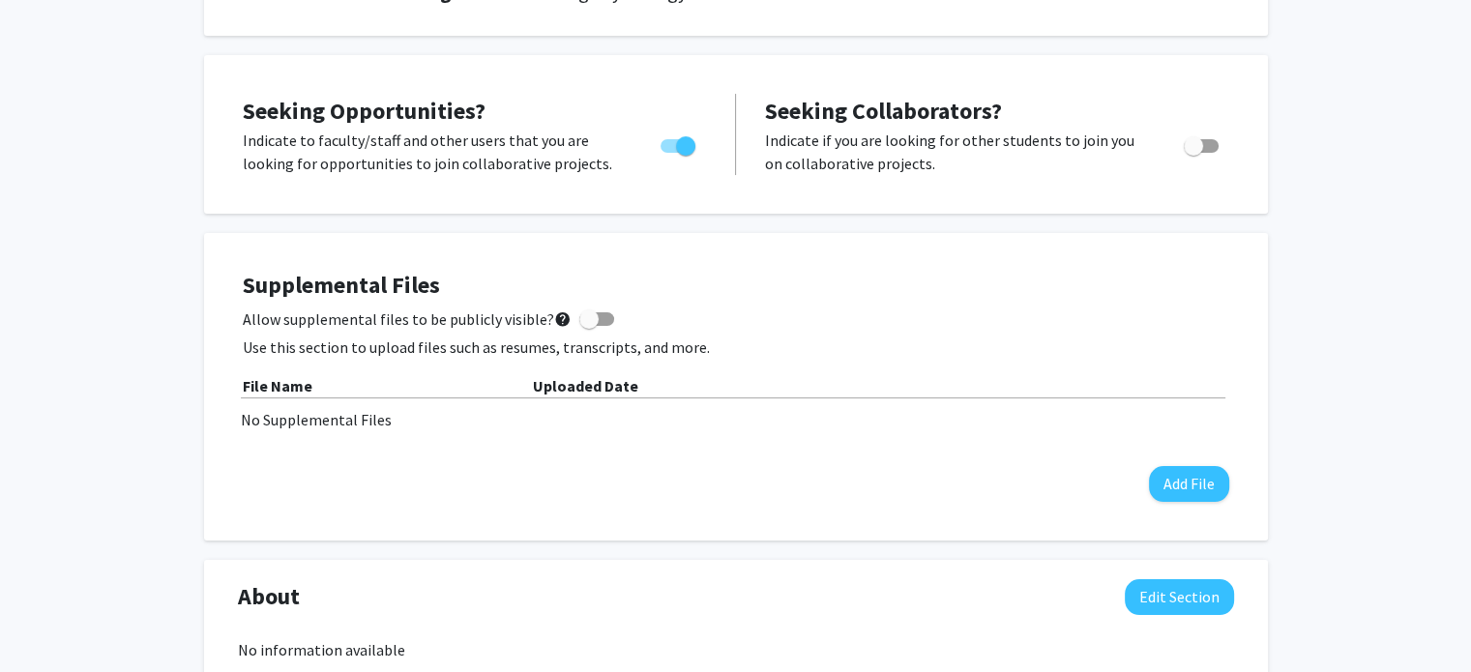
scroll to position [0, 0]
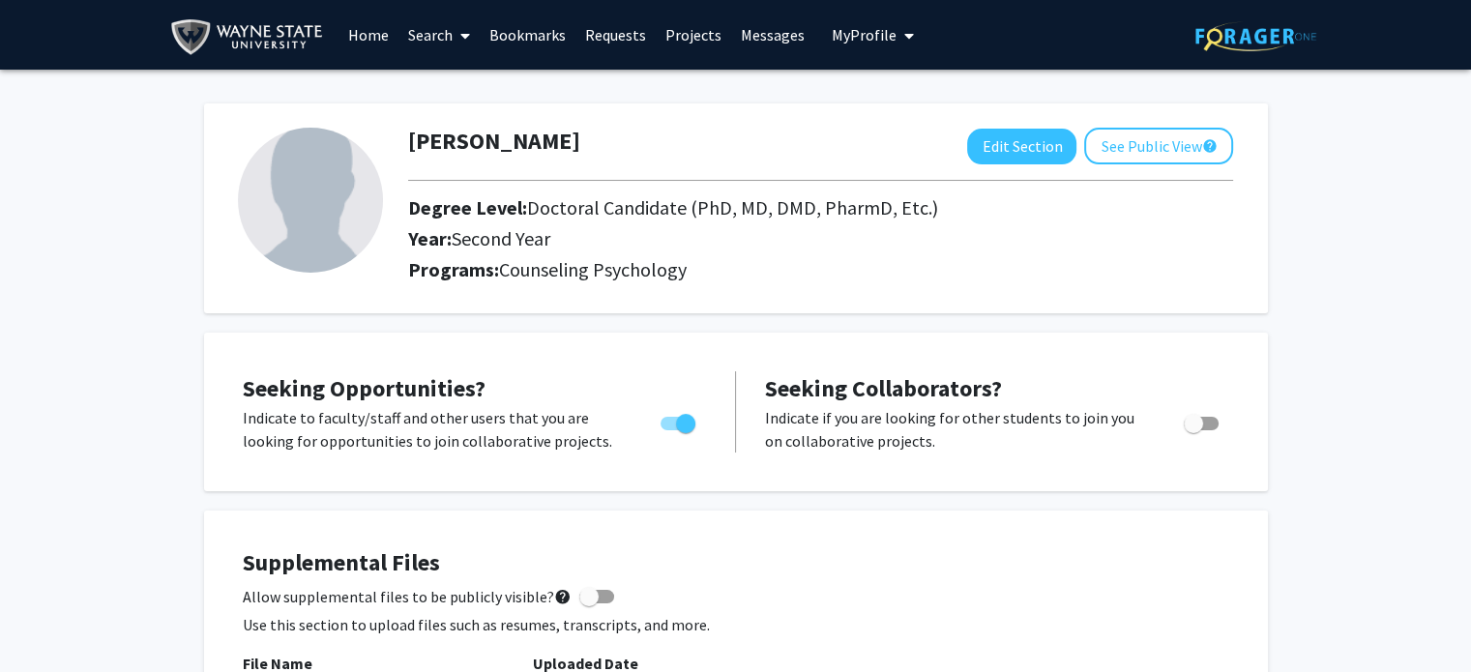
click at [422, 26] on link "Search" at bounding box center [438, 35] width 81 height 68
click at [461, 128] on span "Students" at bounding box center [457, 127] width 118 height 39
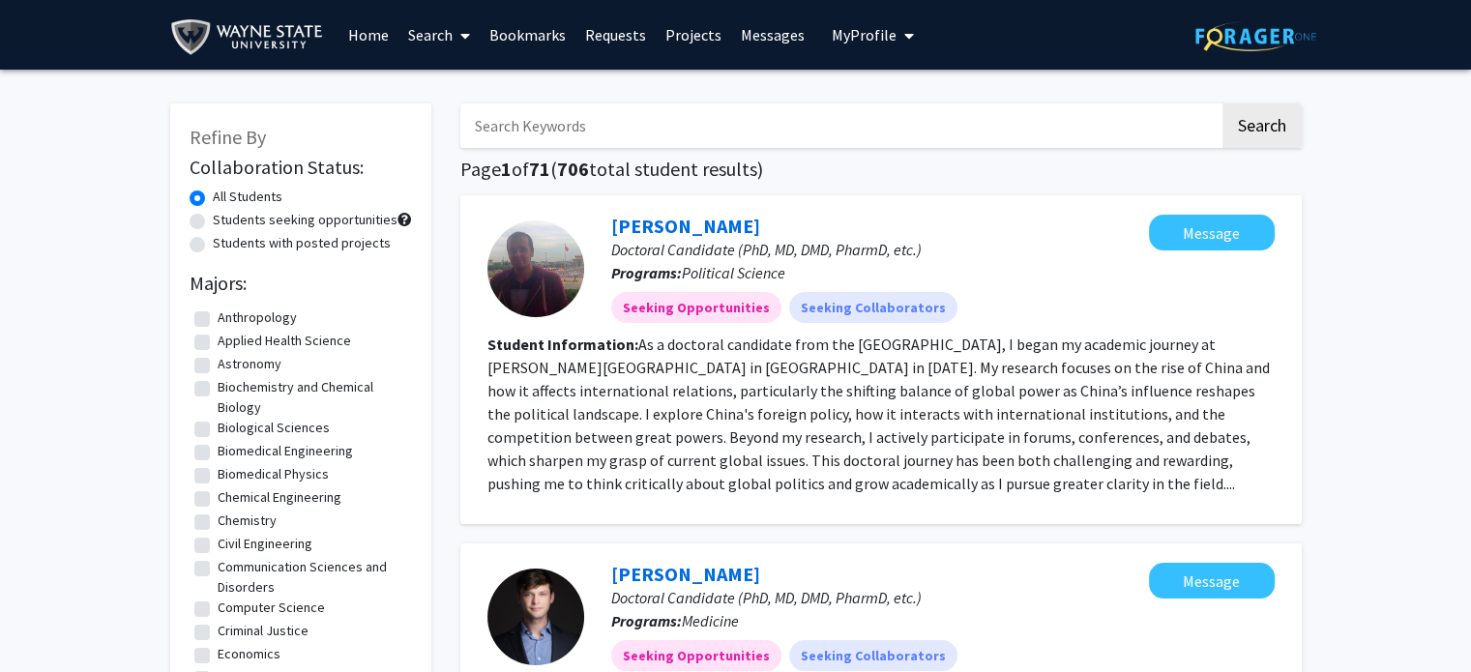
click at [435, 38] on link "Search" at bounding box center [438, 35] width 81 height 68
click at [467, 84] on span "Faculty/Staff" at bounding box center [469, 89] width 142 height 39
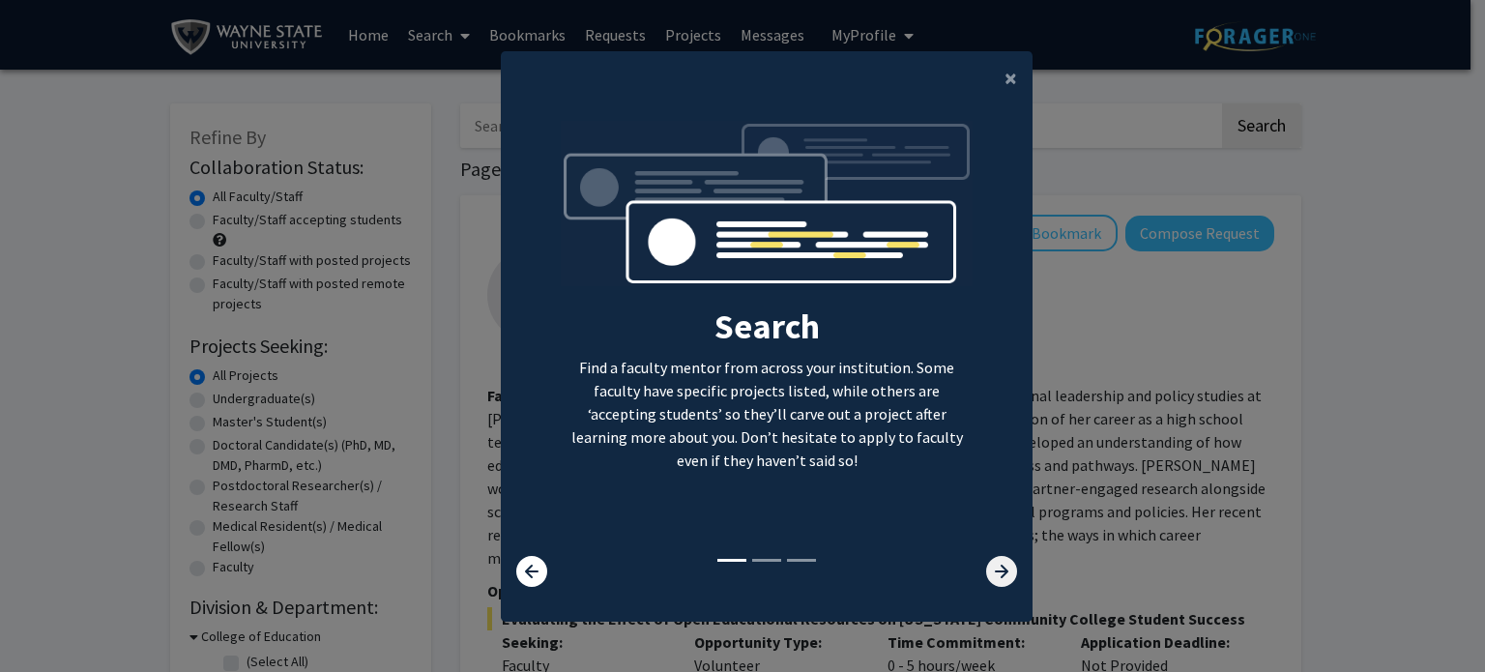
click at [994, 566] on icon at bounding box center [1001, 571] width 31 height 31
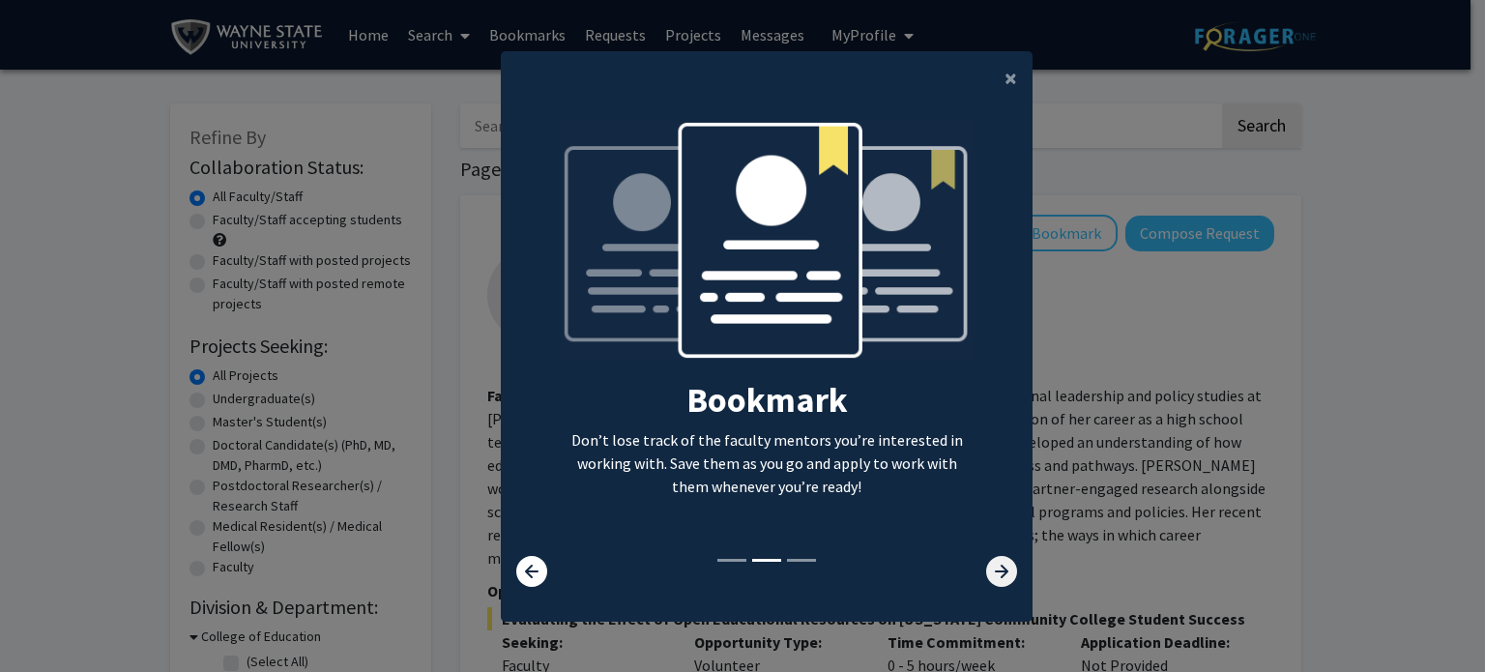
click at [994, 566] on icon at bounding box center [1001, 571] width 31 height 31
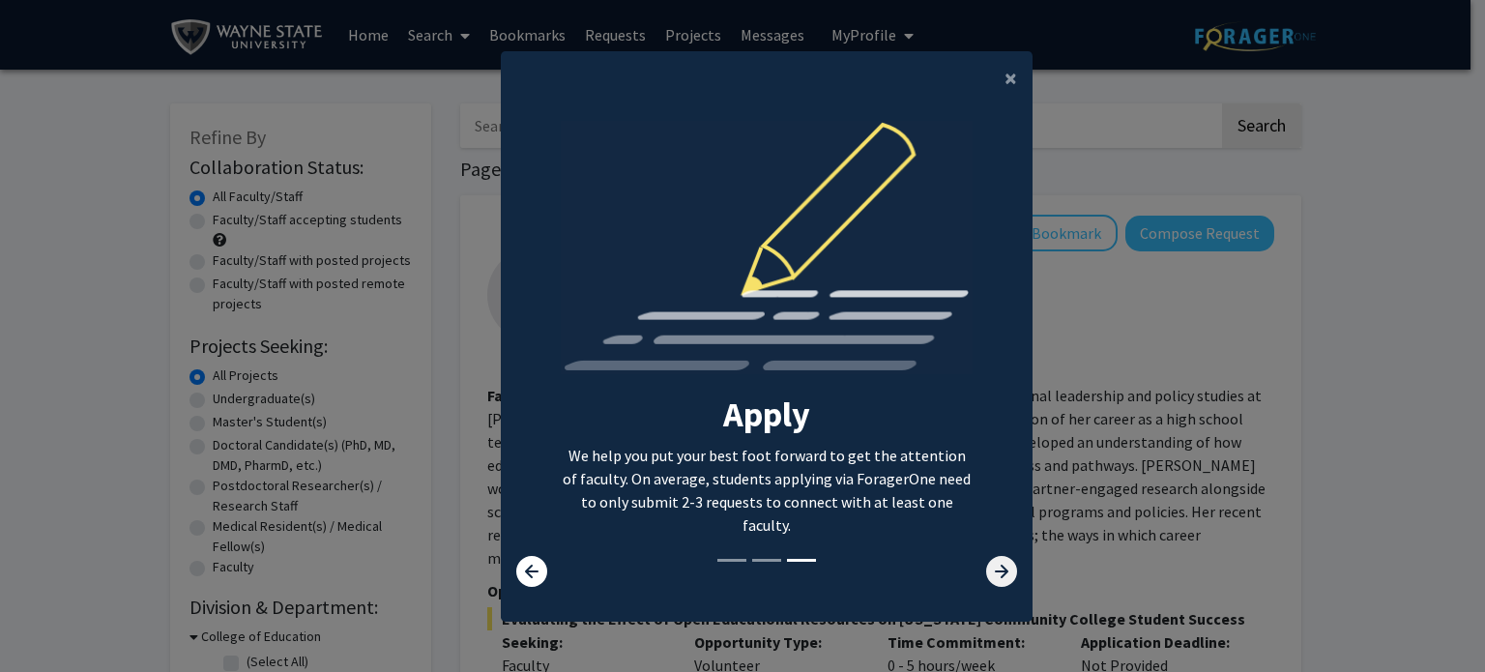
click at [994, 566] on icon at bounding box center [1001, 571] width 31 height 31
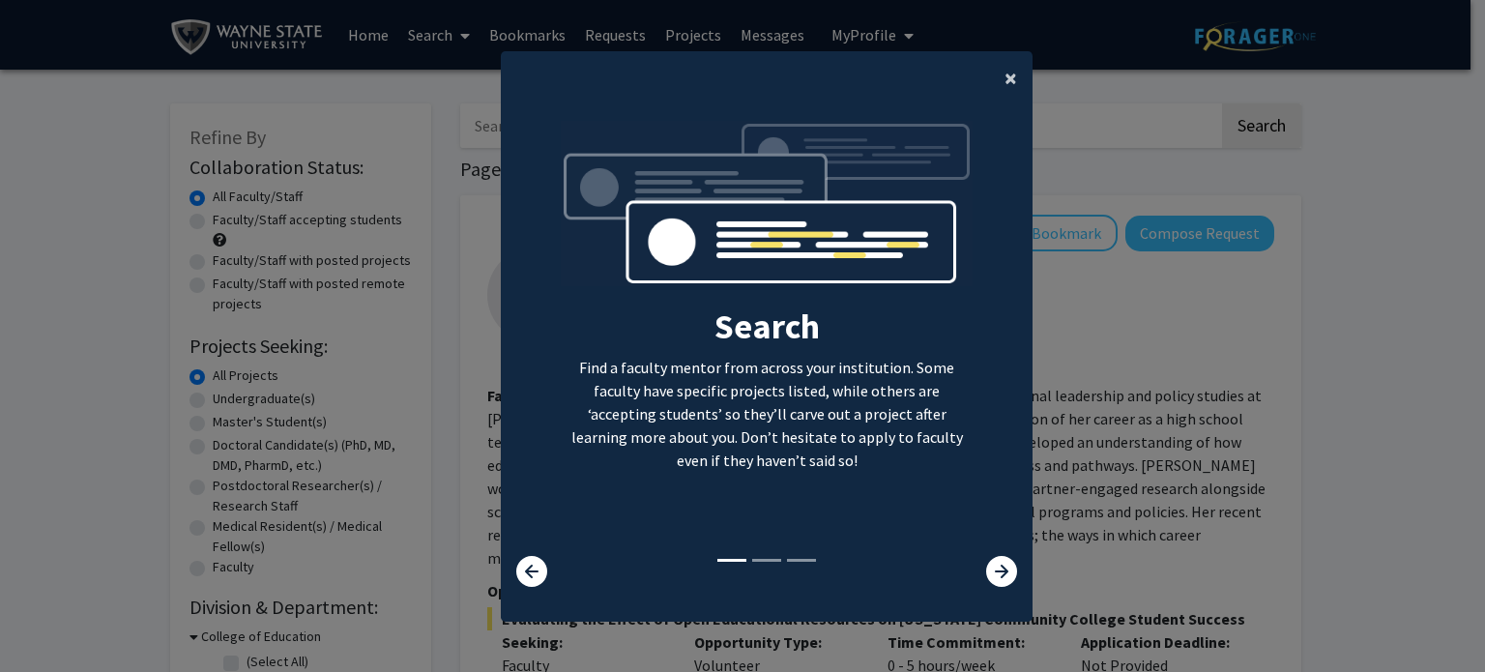
click at [1005, 81] on span "×" at bounding box center [1011, 78] width 13 height 30
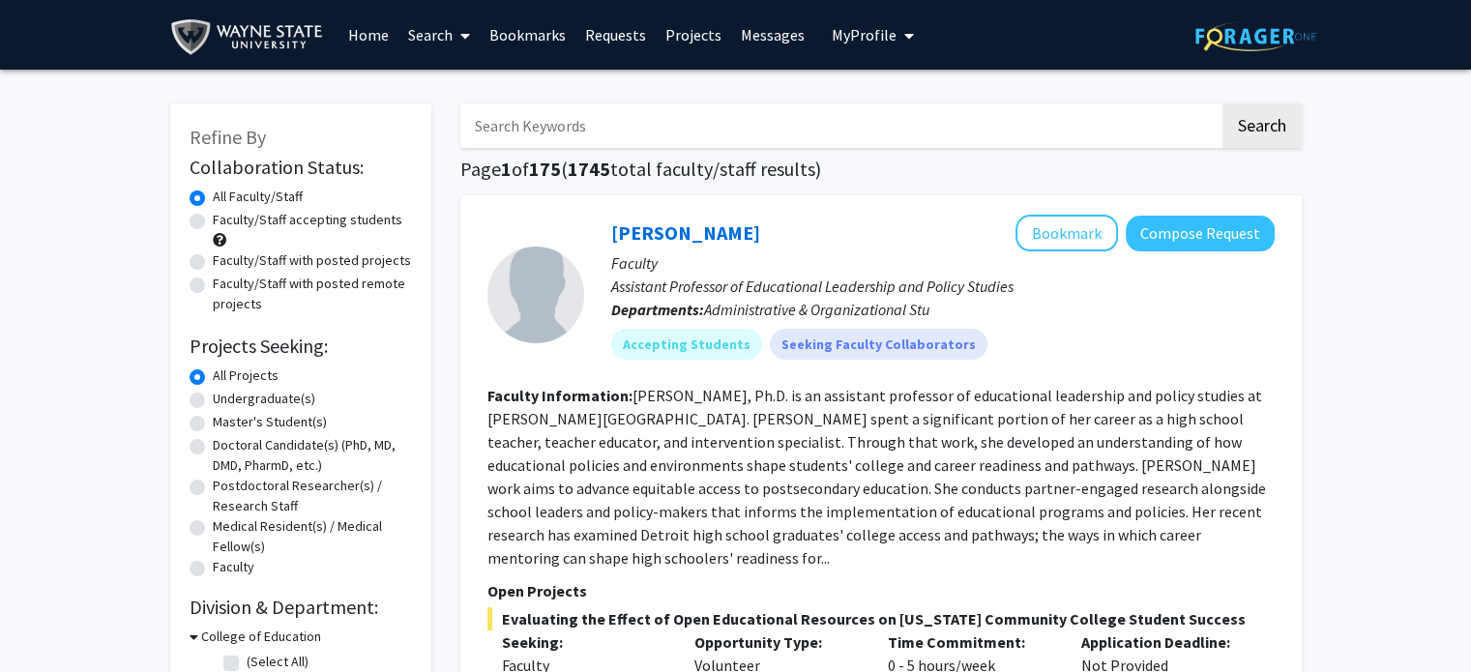
click at [213, 285] on label "Faculty/Staff with posted remote projects" at bounding box center [312, 294] width 199 height 41
click at [213, 285] on input "Faculty/Staff with posted remote projects" at bounding box center [219, 280] width 13 height 13
radio input "true"
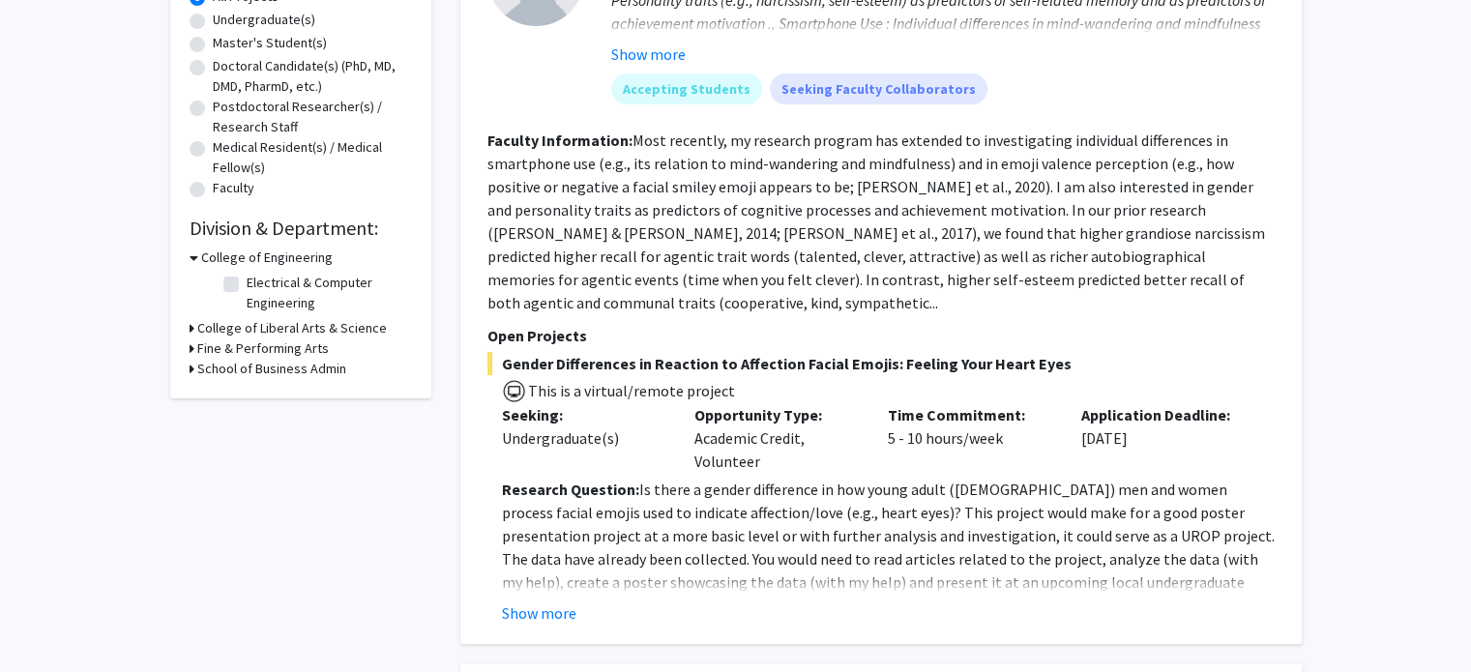
scroll to position [379, 0]
click at [191, 367] on icon at bounding box center [192, 369] width 5 height 20
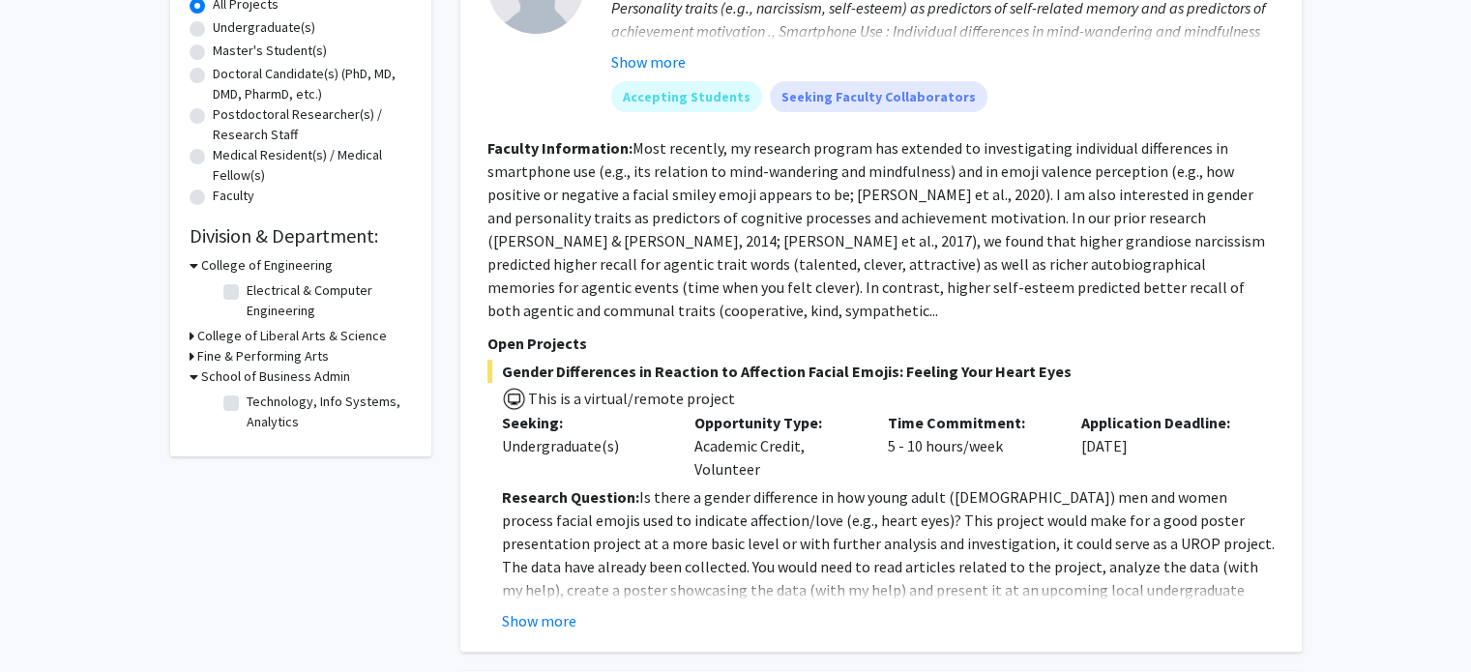
scroll to position [371, 0]
click at [191, 341] on icon at bounding box center [192, 336] width 5 height 20
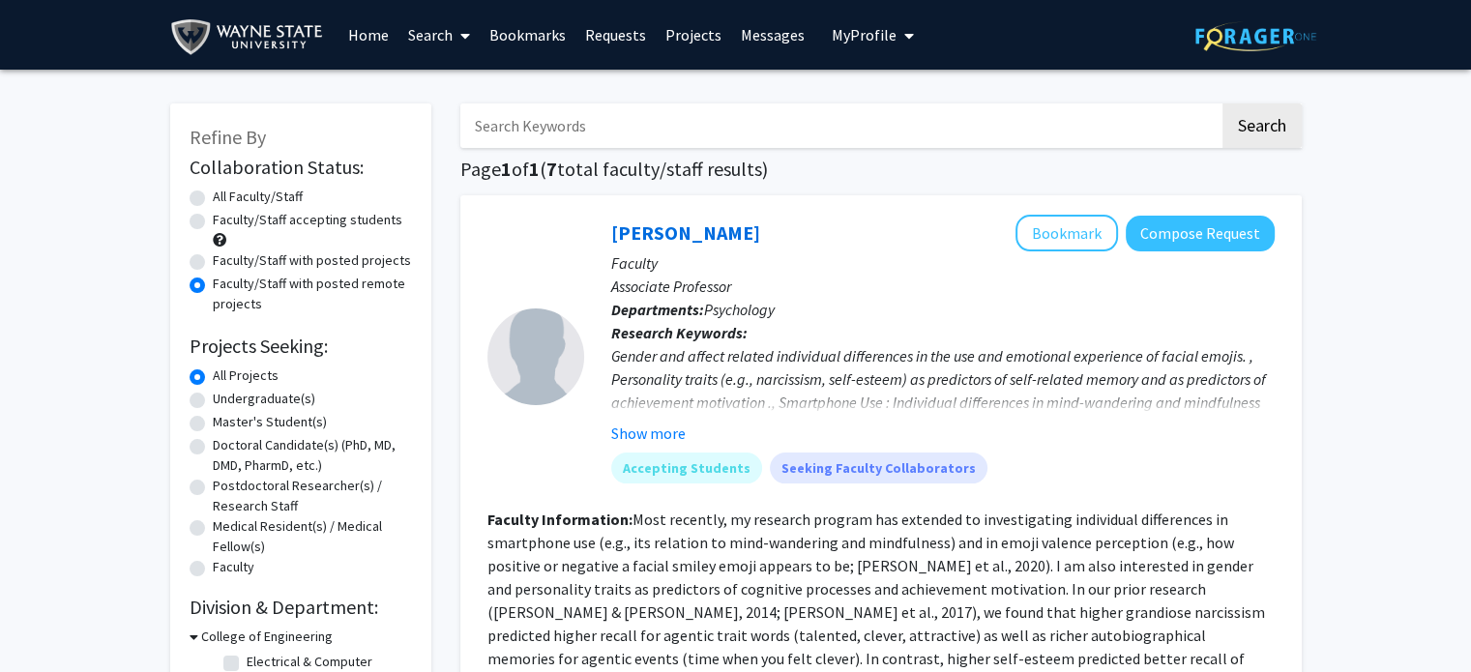
scroll to position [15, 0]
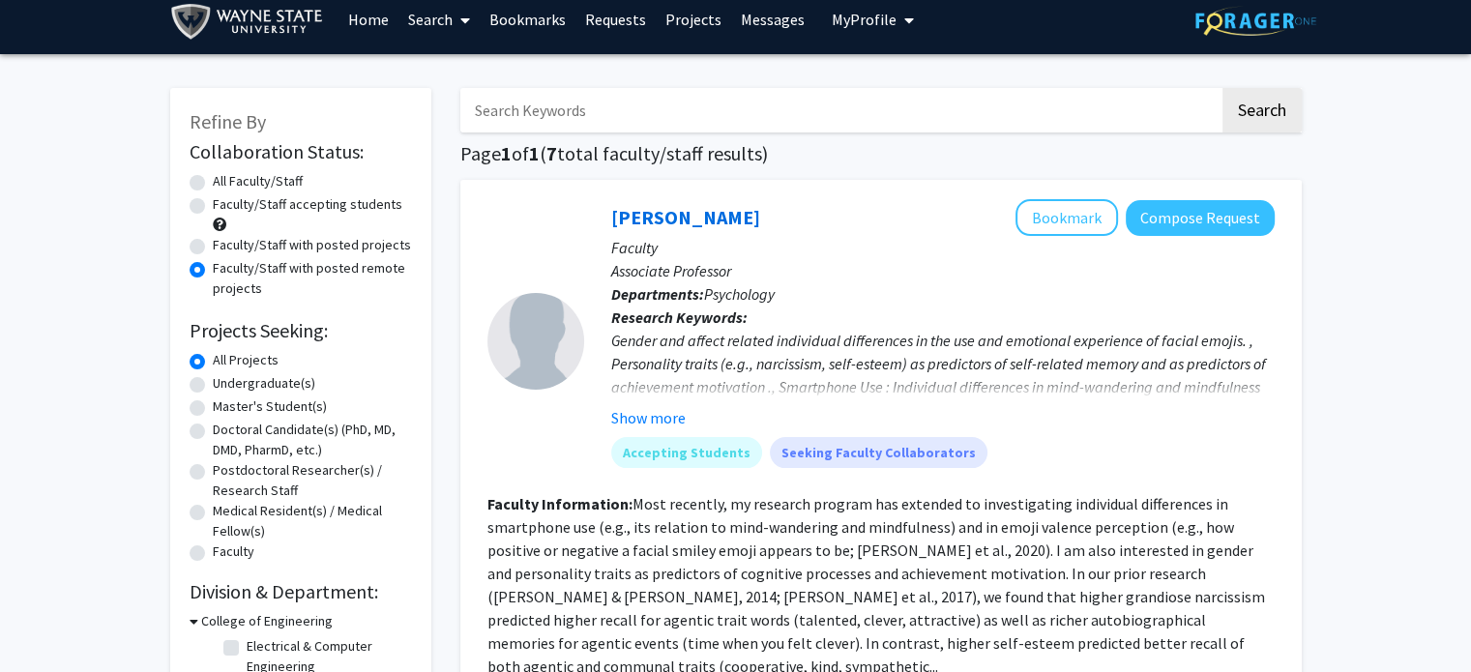
click at [213, 180] on label "All Faculty/Staff" at bounding box center [258, 181] width 90 height 20
click at [213, 180] on input "All Faculty/Staff" at bounding box center [219, 177] width 13 height 13
radio input "true"
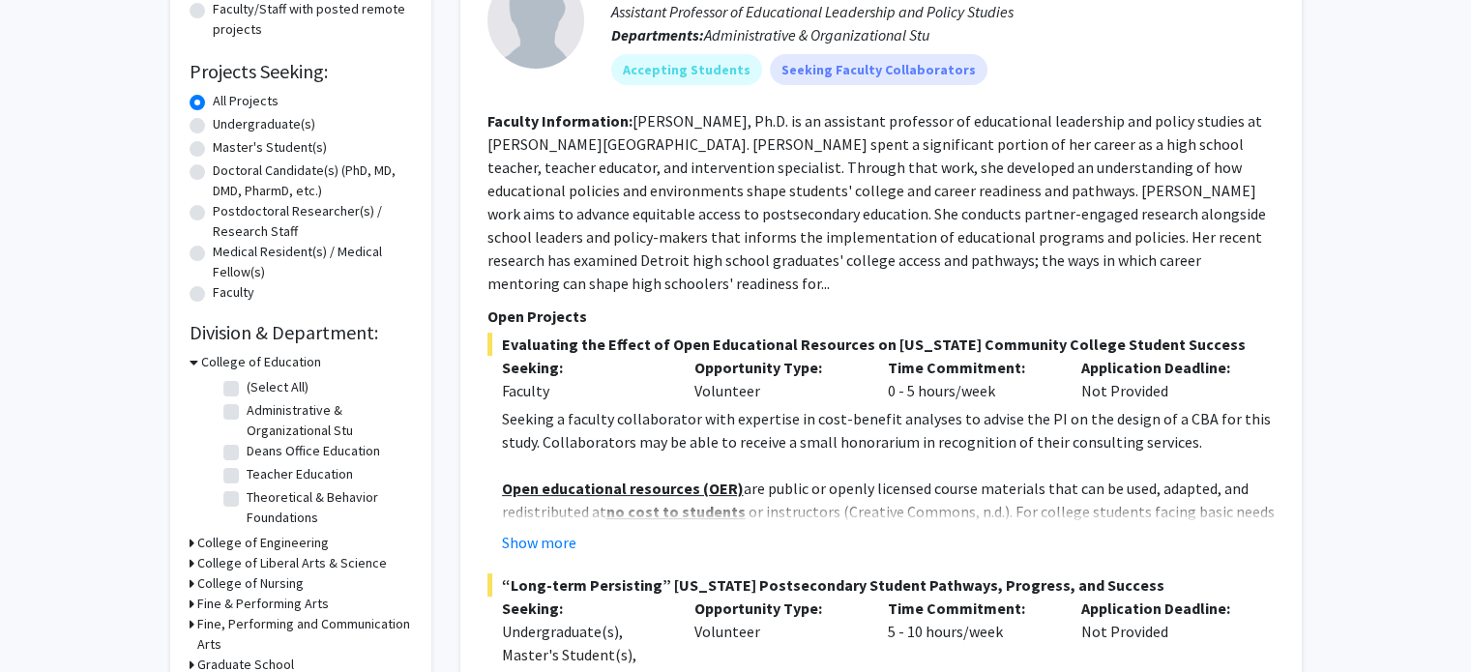
scroll to position [278, 0]
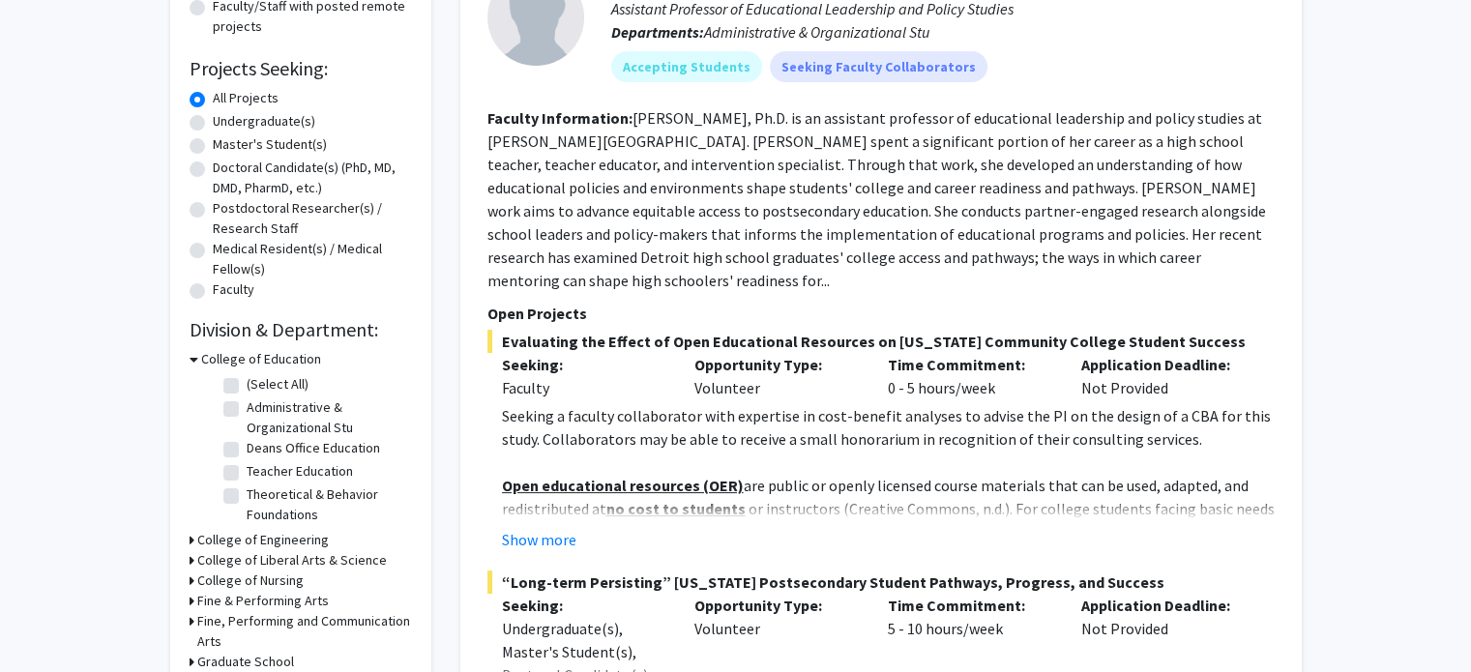
click at [213, 172] on label "Doctoral Candidate(s) (PhD, MD, DMD, PharmD, etc.)" at bounding box center [312, 178] width 199 height 41
click at [213, 170] on input "Doctoral Candidate(s) (PhD, MD, DMD, PharmD, etc.)" at bounding box center [219, 164] width 13 height 13
radio input "true"
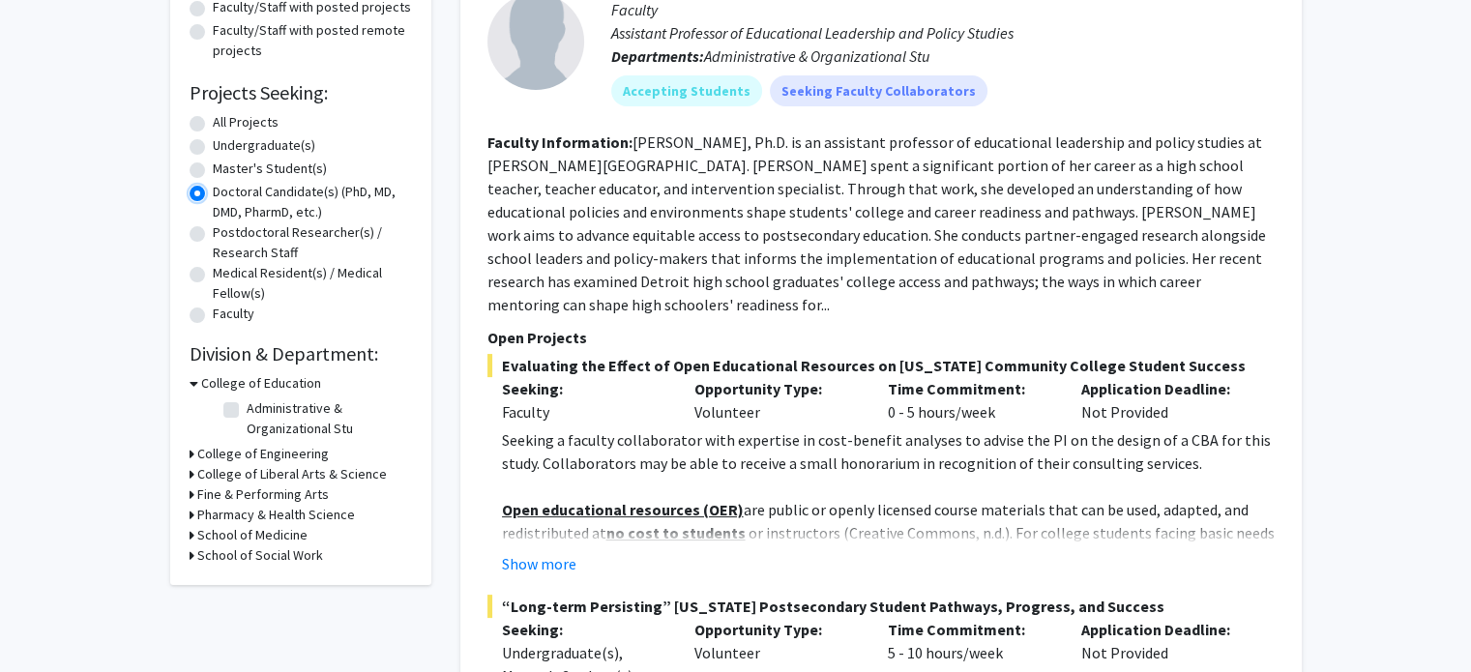
scroll to position [254, 0]
click at [522, 562] on button "Show more" at bounding box center [539, 562] width 74 height 23
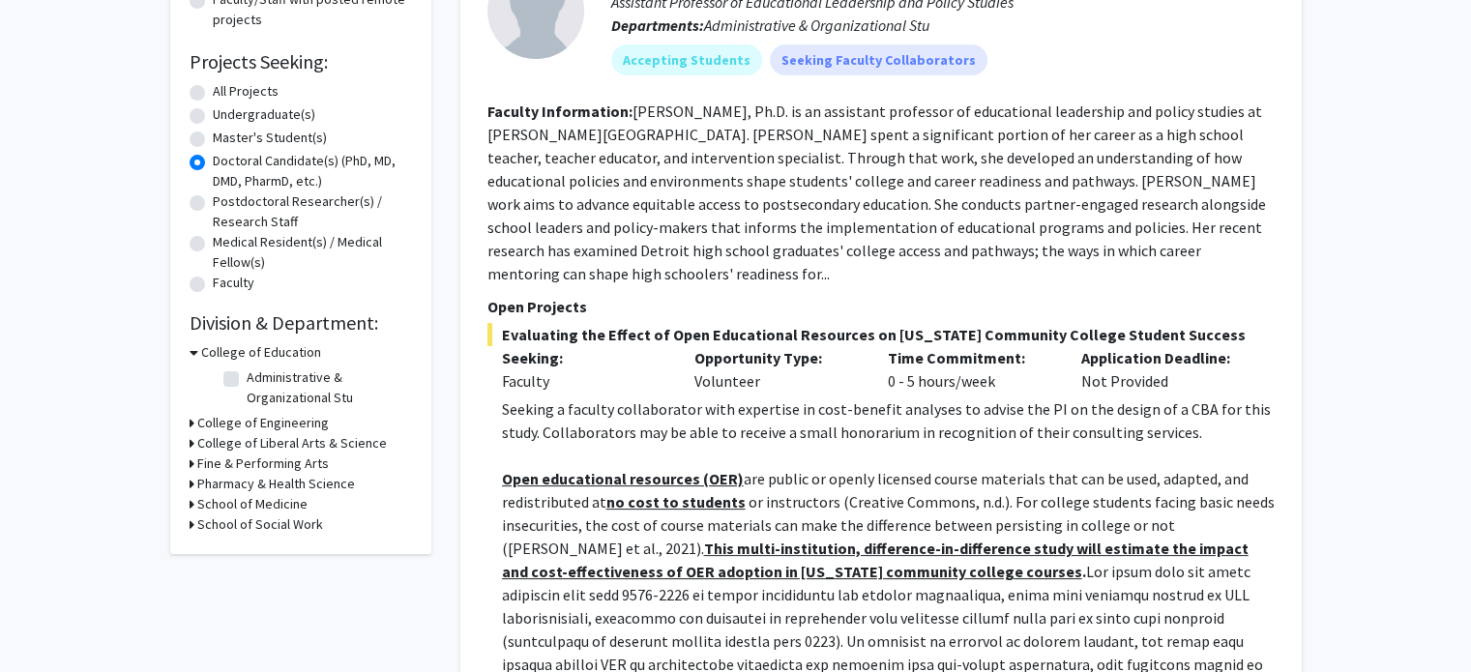
scroll to position [0, 0]
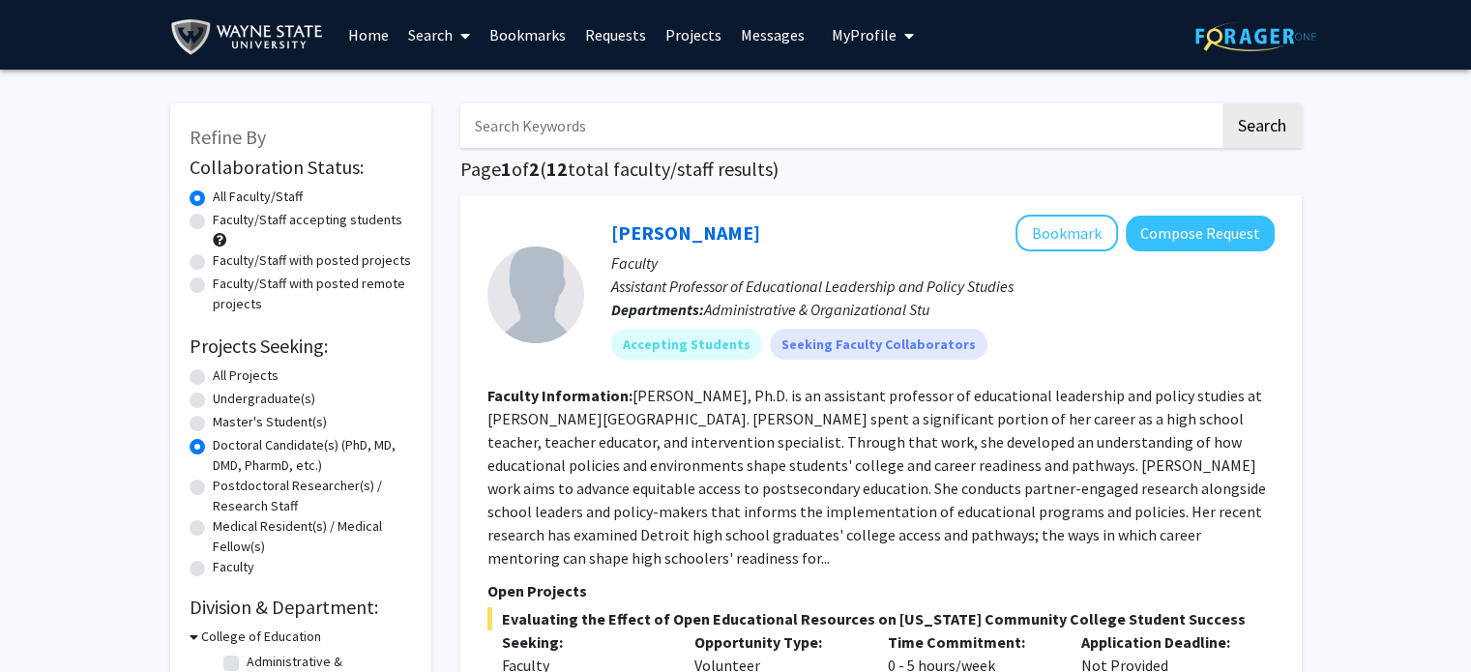
click at [371, 35] on link "Home" at bounding box center [368, 35] width 60 height 68
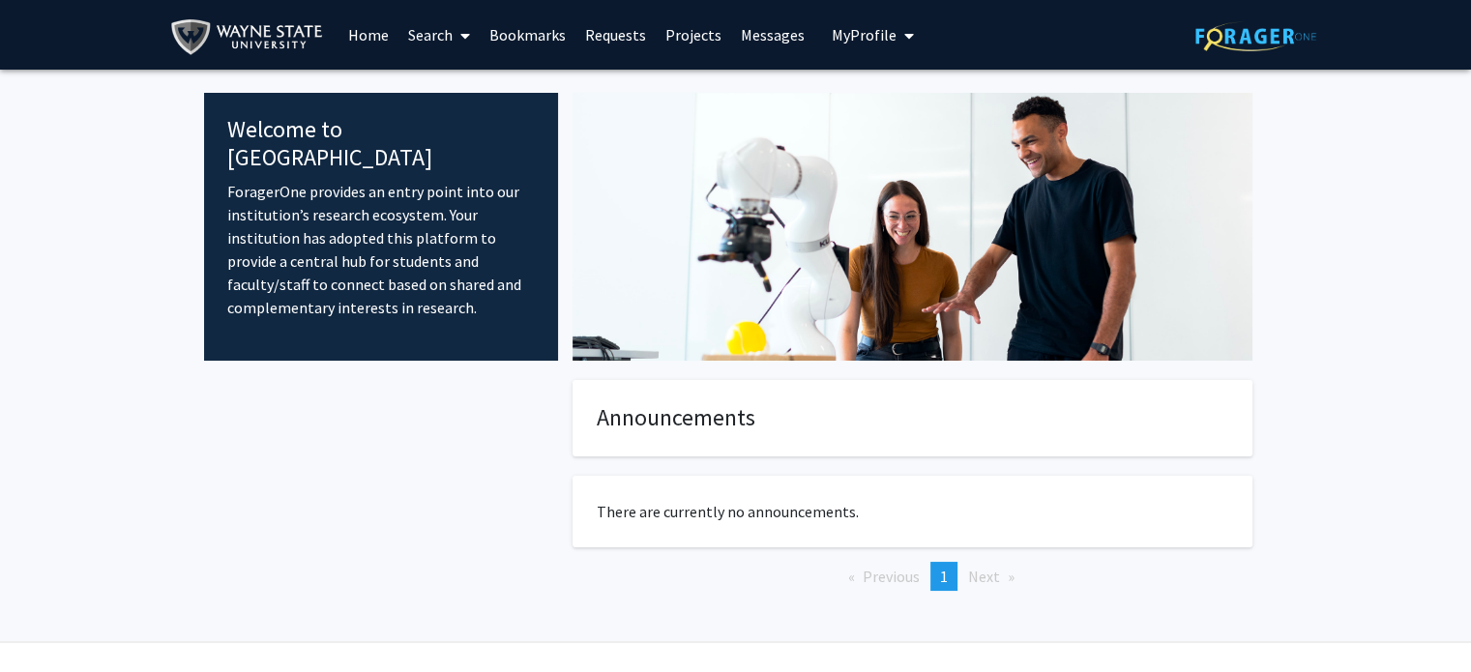
click at [832, 35] on span "My Profile" at bounding box center [864, 34] width 65 height 19
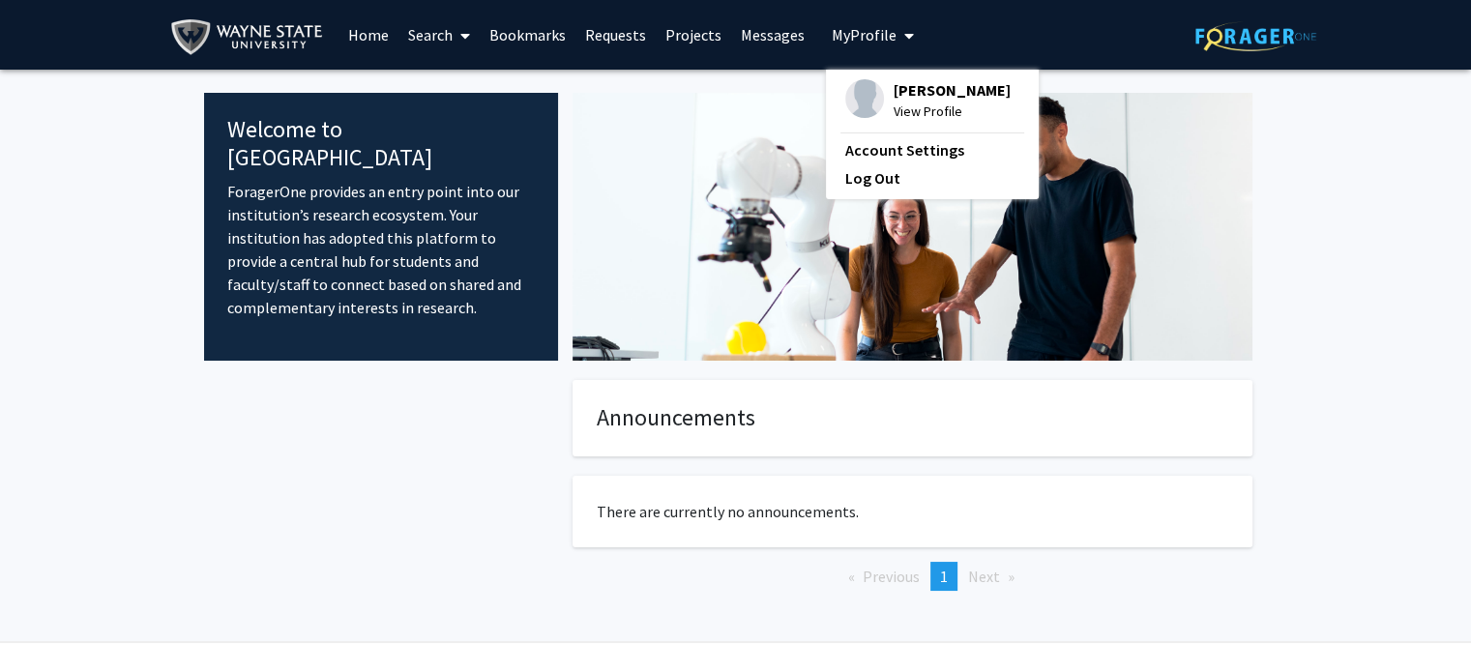
click at [875, 104] on div "Eric Agyemang-Dua View Profile" at bounding box center [927, 100] width 165 height 43
